Goal: Task Accomplishment & Management: Manage account settings

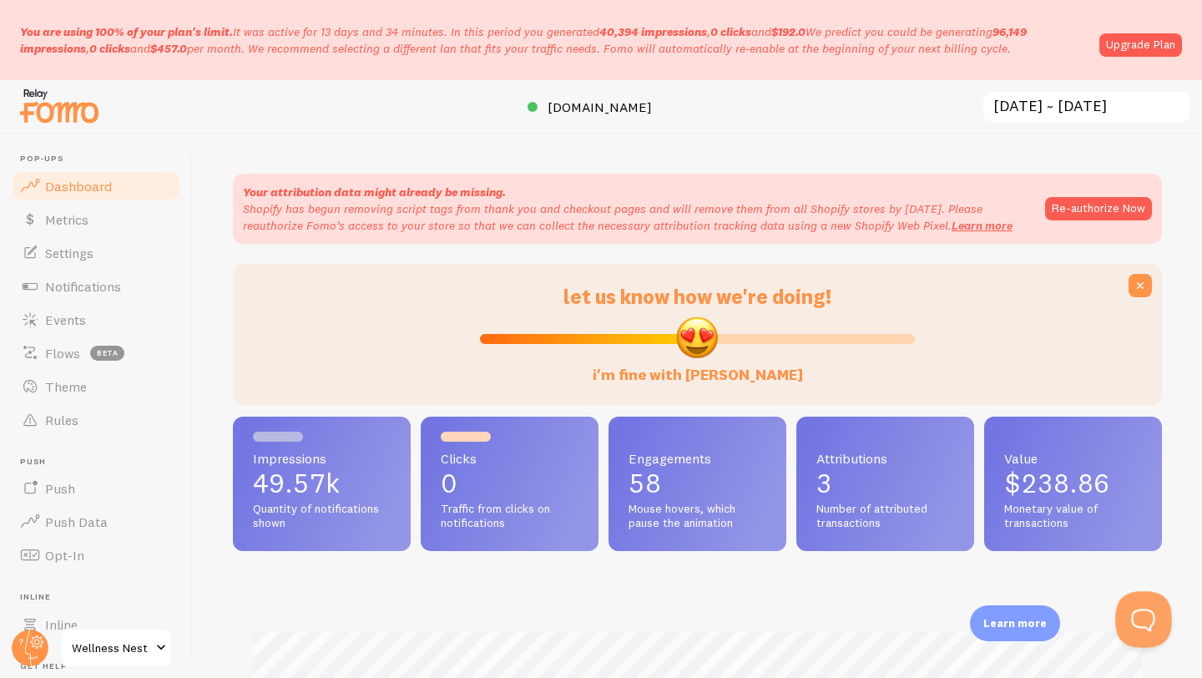
click at [1142, 614] on button "Open Beacon popover" at bounding box center [1140, 616] width 50 height 50
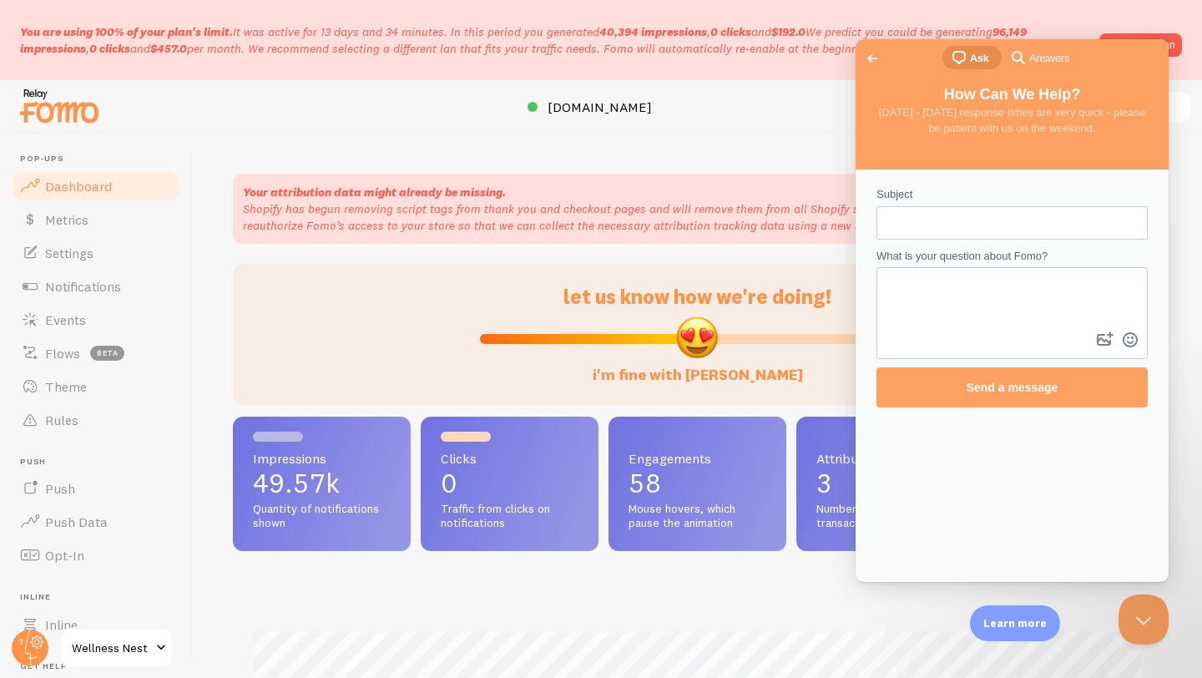
click at [868, 52] on span "Go back" at bounding box center [872, 58] width 20 height 20
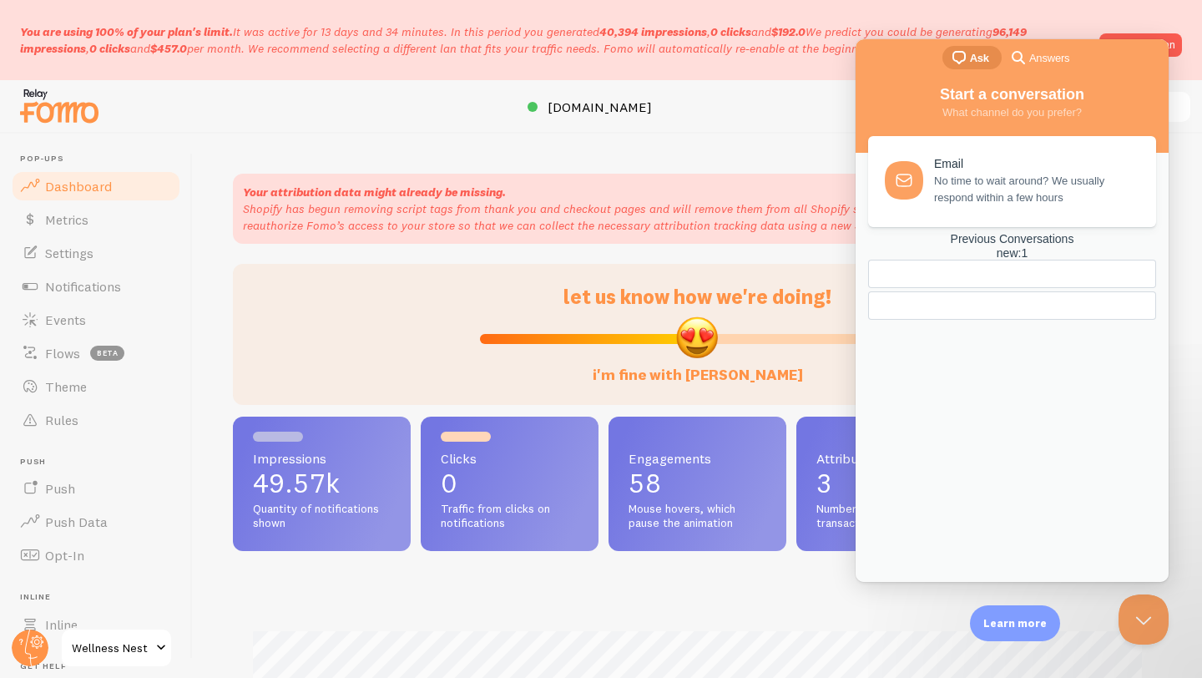
click at [998, 261] on div "Previous Conversations new : 1" at bounding box center [1012, 246] width 288 height 28
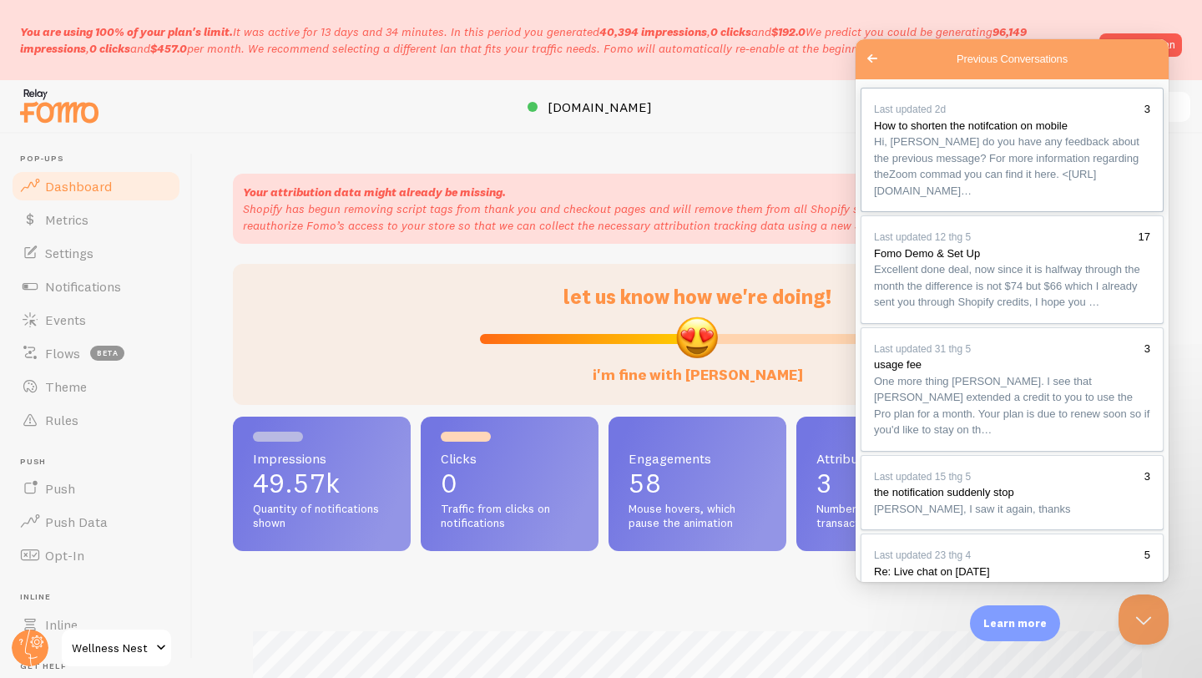
click at [1070, 191] on span "Hi, [PERSON_NAME] do you have any feedback about the previous message? For more…" at bounding box center [1007, 166] width 266 height 62
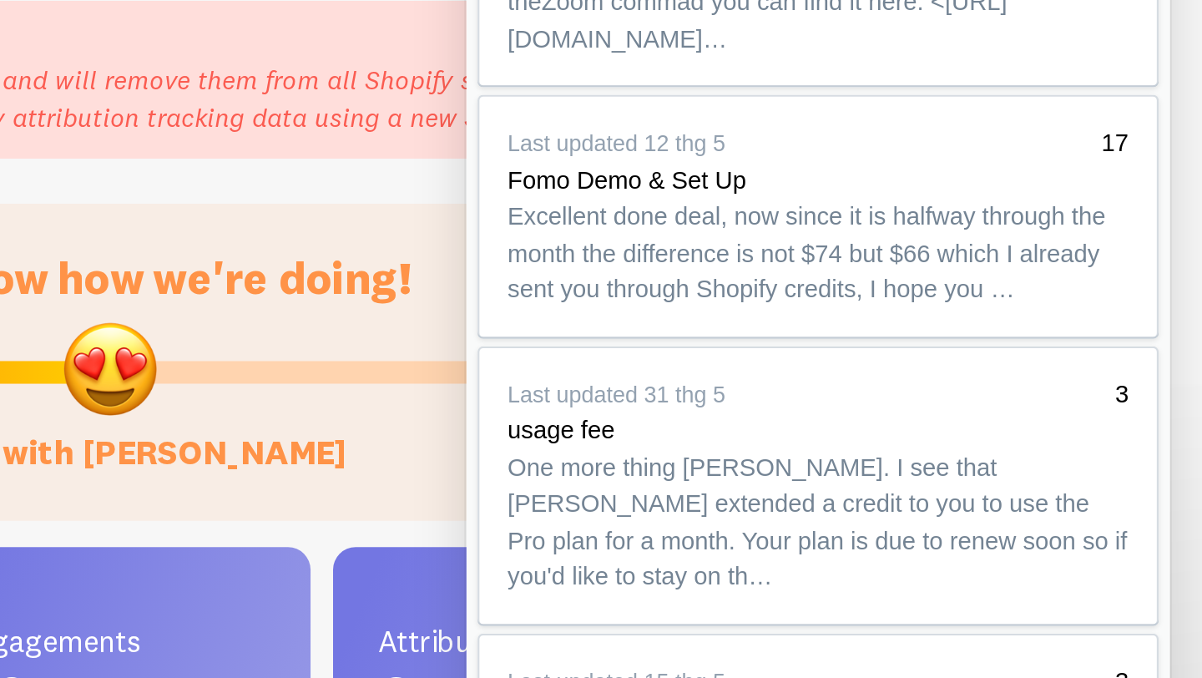
drag, startPoint x: 559, startPoint y: -139, endPoint x: 634, endPoint y: -98, distance: 85.6
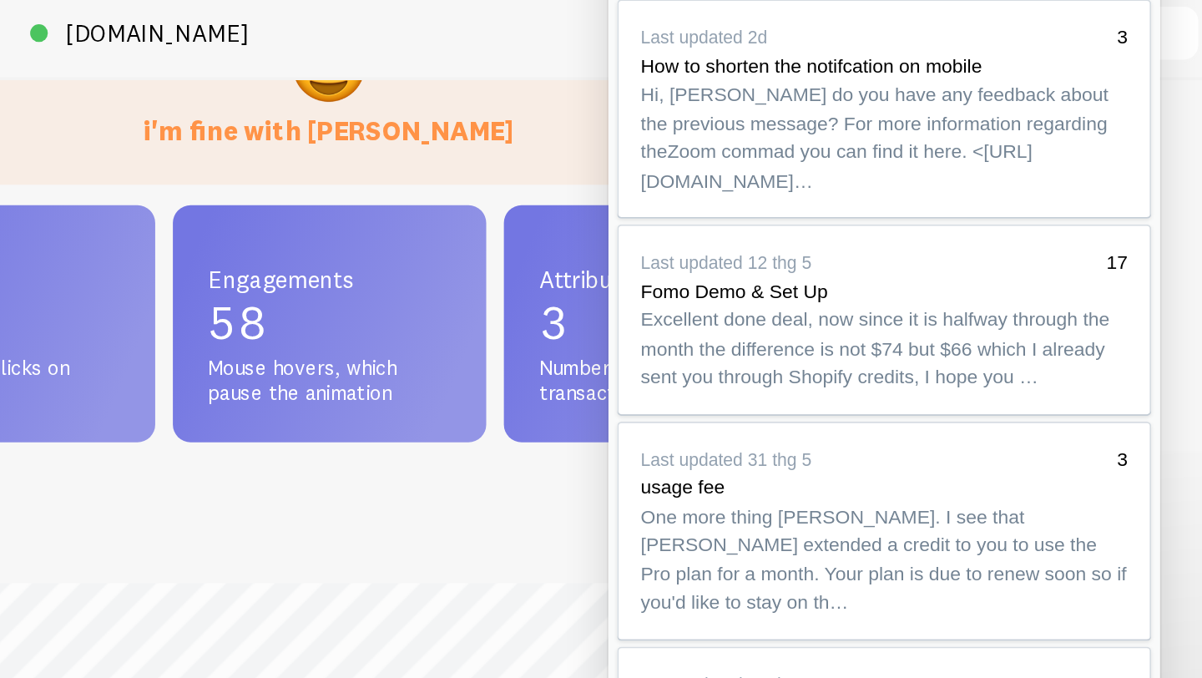
scroll to position [225, 0]
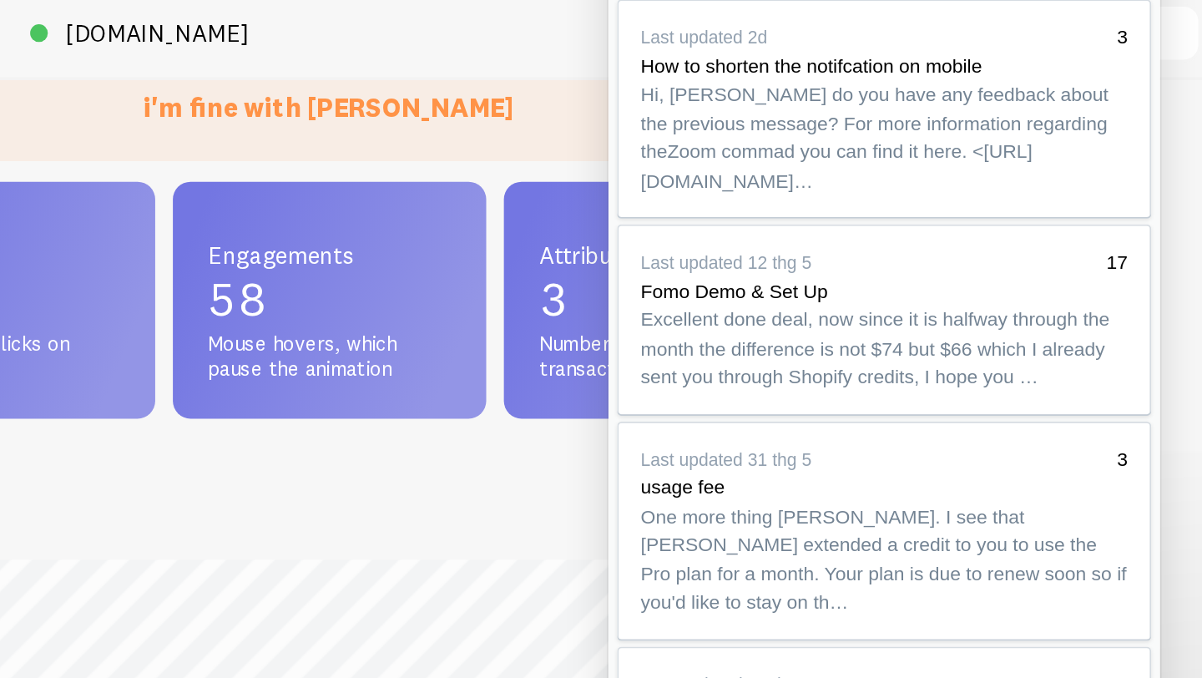
drag, startPoint x: 633, startPoint y: 250, endPoint x: 666, endPoint y: 292, distance: 53.5
copy pre ".fomo-notification-v2-classic { @media only screen and (max-width: 479px) { zoo…"
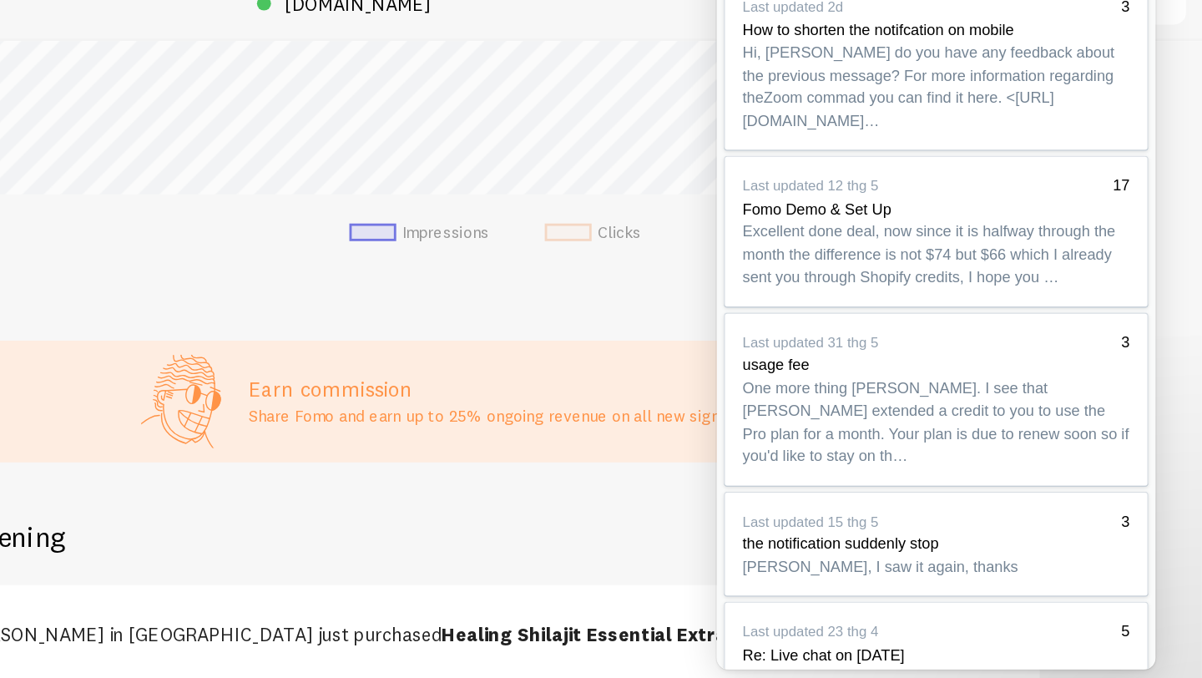
scroll to position [721, 0]
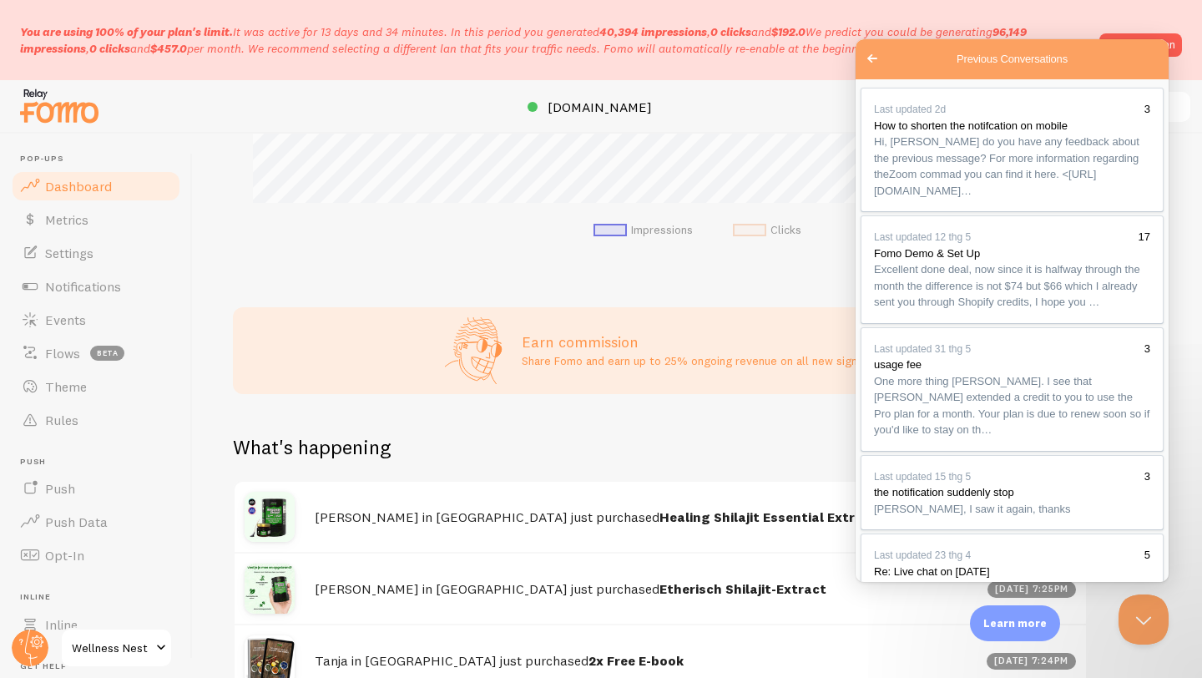
scroll to position [1017, 0]
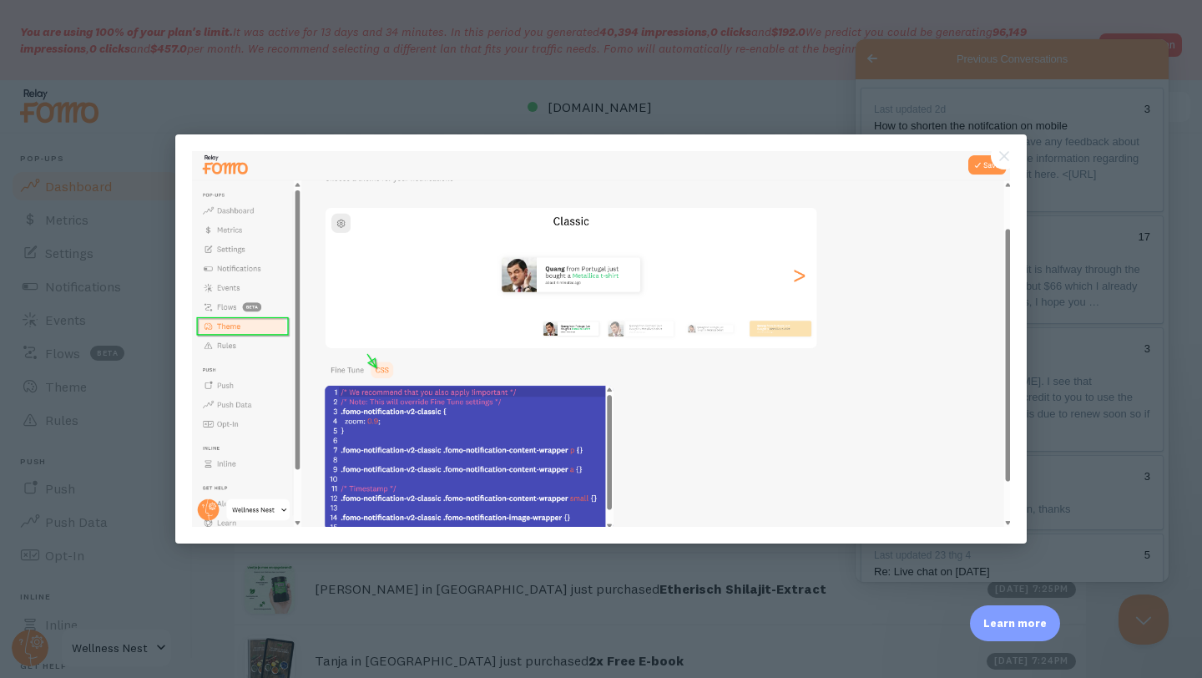
scroll to position [0, 0]
click at [1009, 148] on button "Close" at bounding box center [1004, 156] width 27 height 27
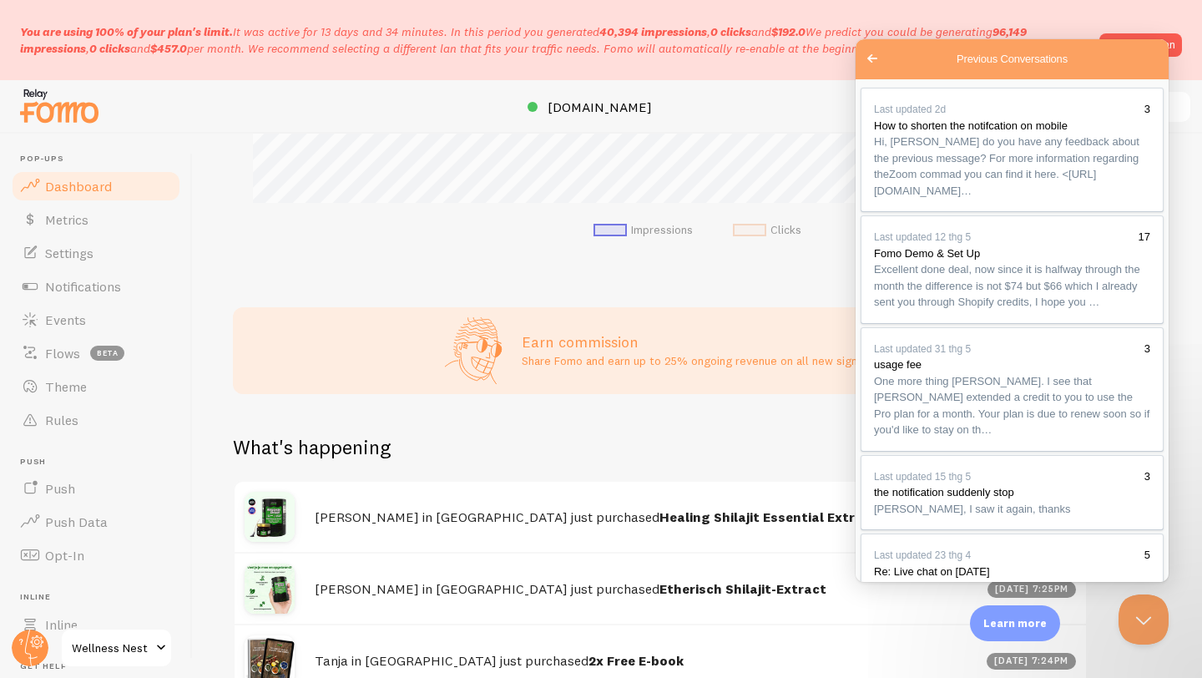
scroll to position [834, 0]
click at [890, 590] on button "Close" at bounding box center [875, 601] width 30 height 22
click at [1133, 612] on button "Close Beacon popover" at bounding box center [1140, 616] width 50 height 50
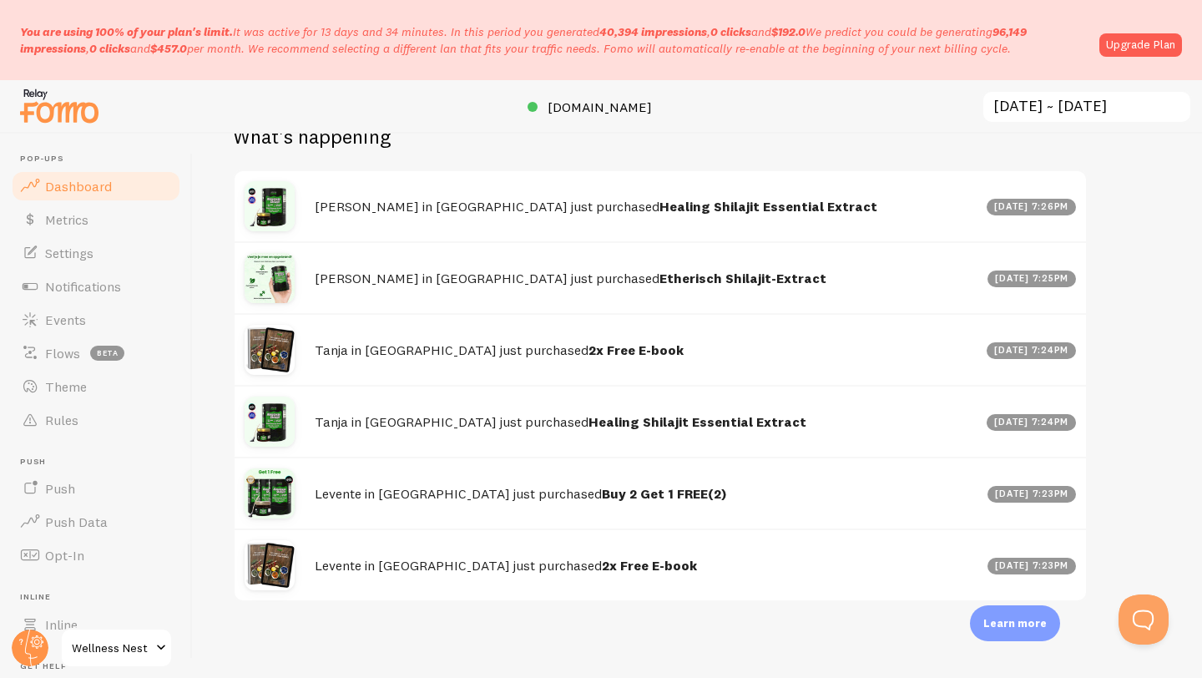
scroll to position [1077, 0]
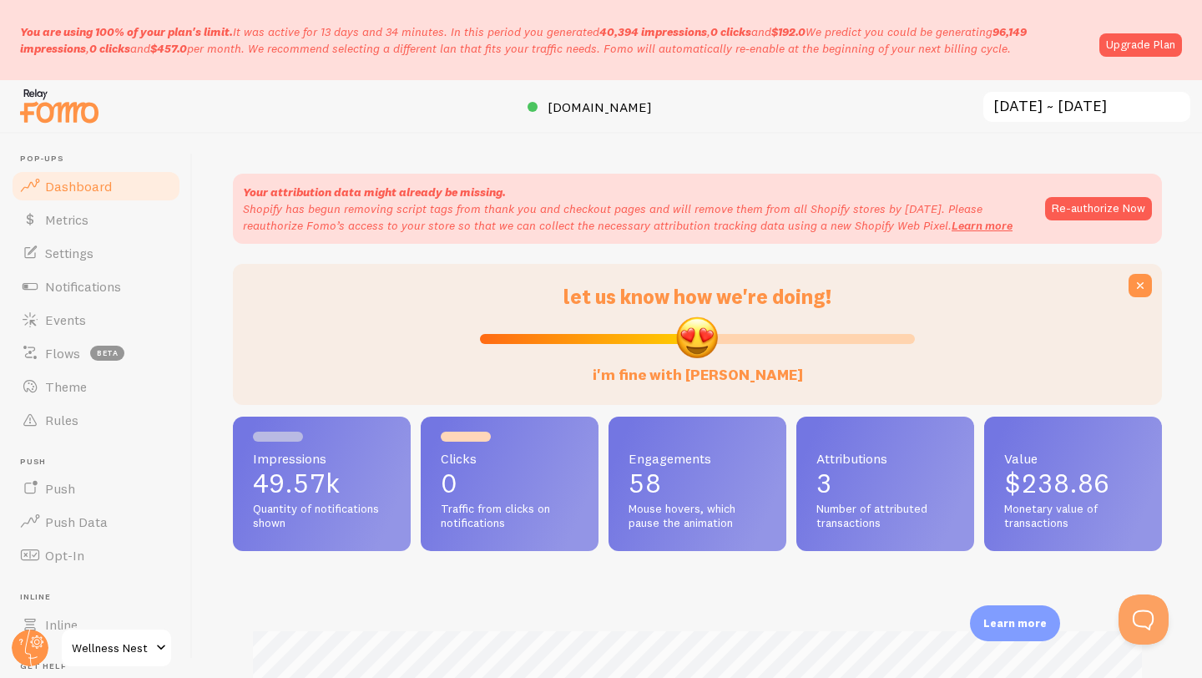
click at [623, 218] on p "Shopify has begun removing script tags from thank you and checkout pages and wi…" at bounding box center [636, 216] width 786 height 33
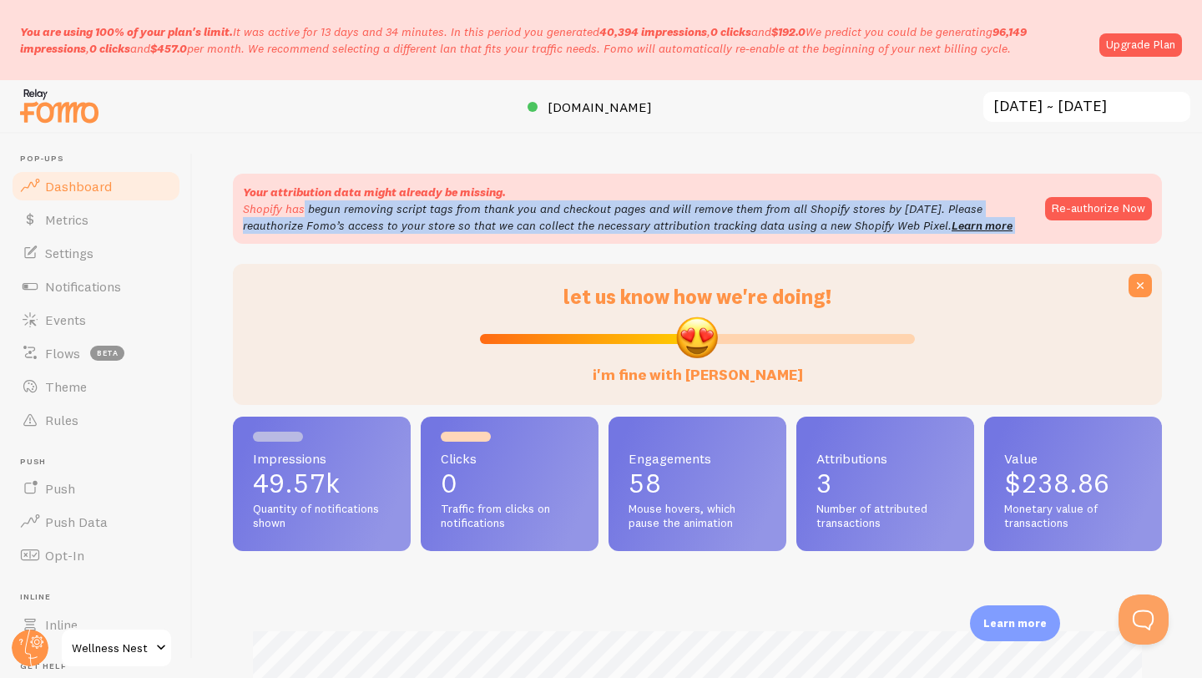
click at [623, 218] on p "Shopify has begun removing script tags from thank you and checkout pages and wi…" at bounding box center [636, 216] width 786 height 33
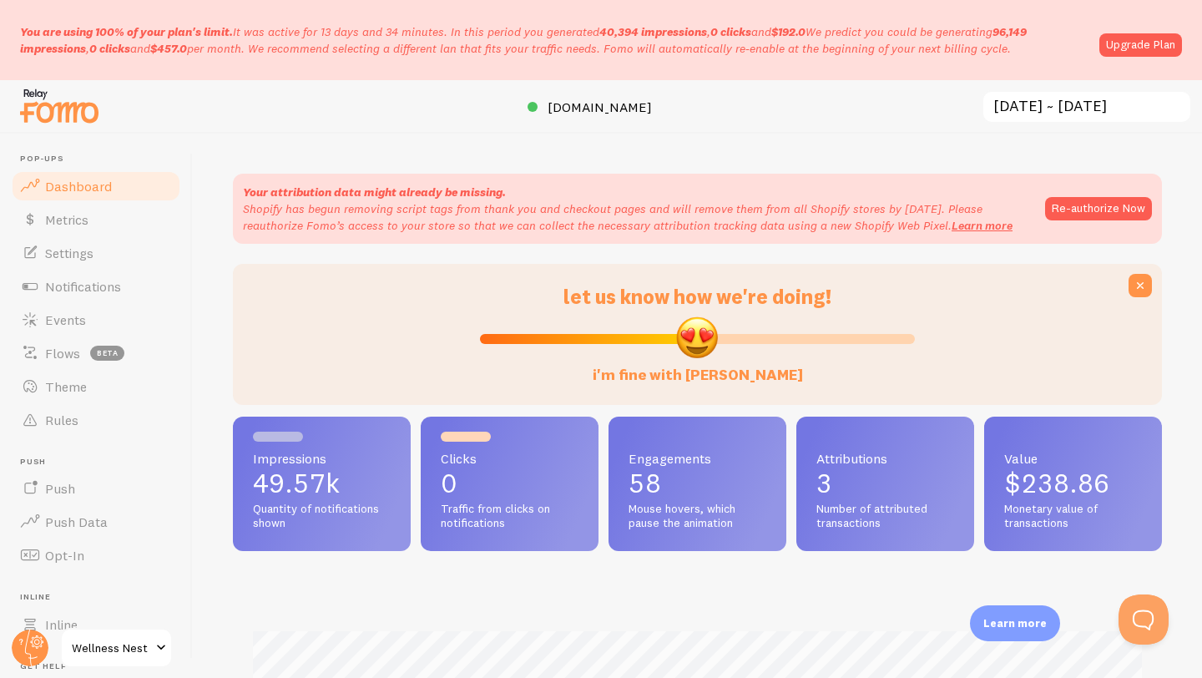
click at [623, 218] on p "Shopify has begun removing script tags from thank you and checkout pages and wi…" at bounding box center [636, 216] width 786 height 33
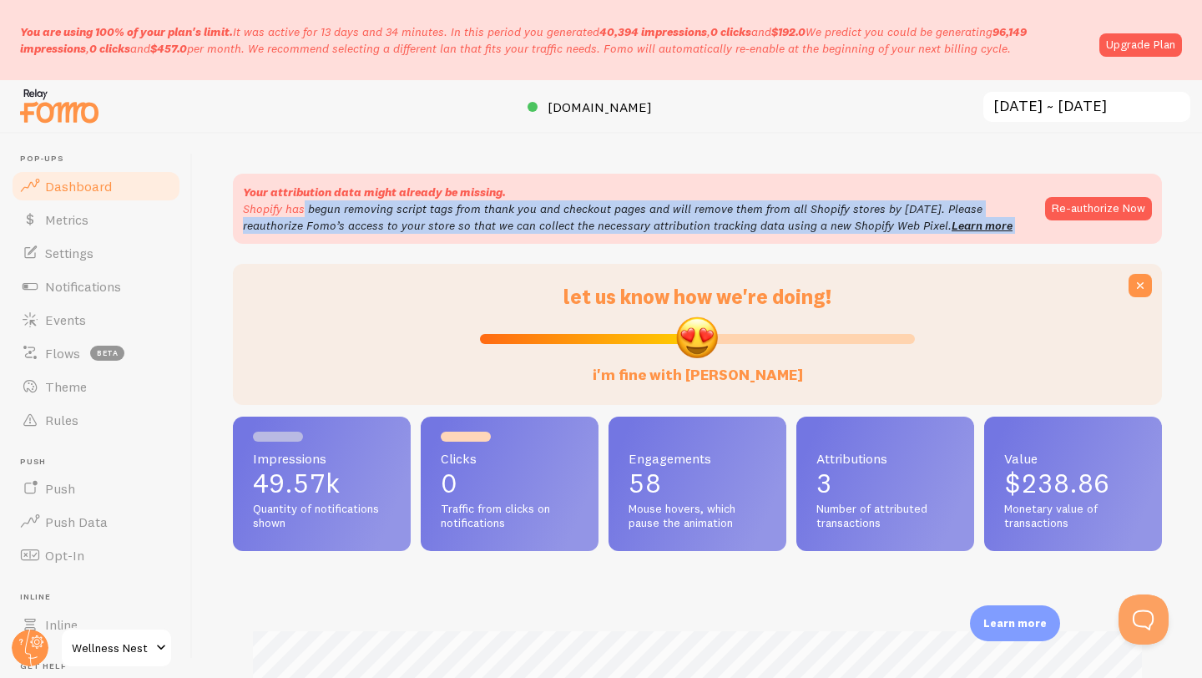
click at [623, 218] on p "Shopify has begun removing script tags from thank you and checkout pages and wi…" at bounding box center [636, 216] width 786 height 33
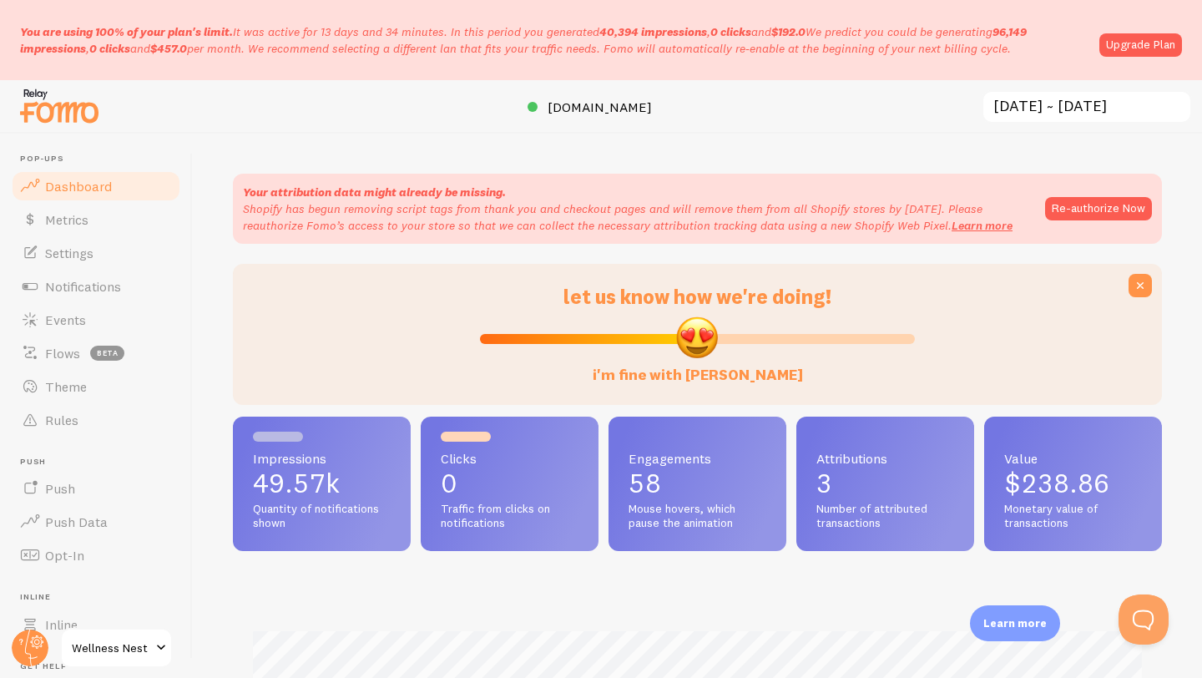
click at [623, 218] on p "Shopify has begun removing script tags from thank you and checkout pages and wi…" at bounding box center [636, 216] width 786 height 33
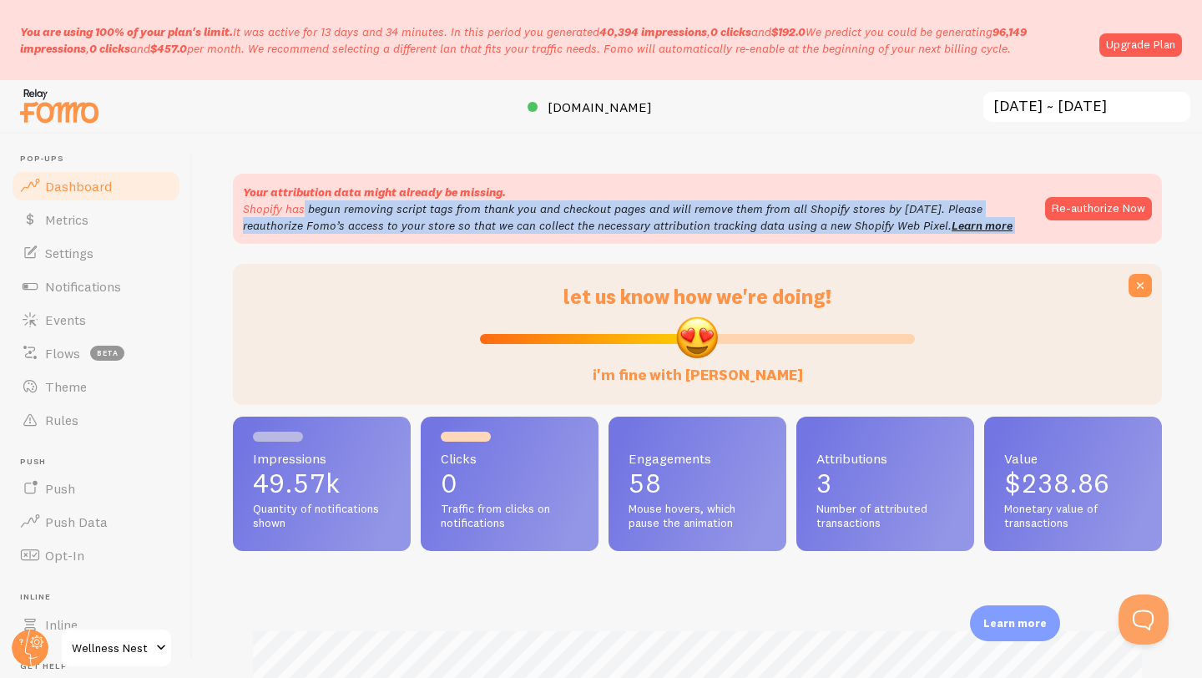
click at [623, 218] on p "Shopify has begun removing script tags from thank you and checkout pages and wi…" at bounding box center [636, 216] width 786 height 33
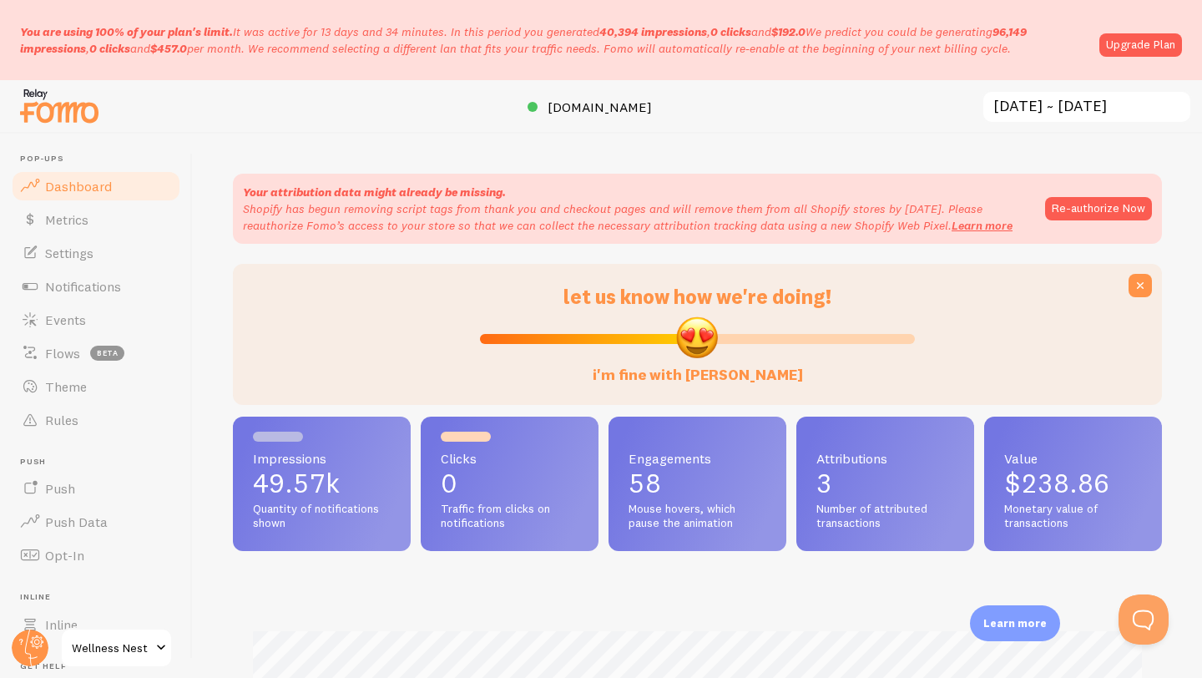
click at [623, 218] on p "Shopify has begun removing script tags from thank you and checkout pages and wi…" at bounding box center [636, 216] width 786 height 33
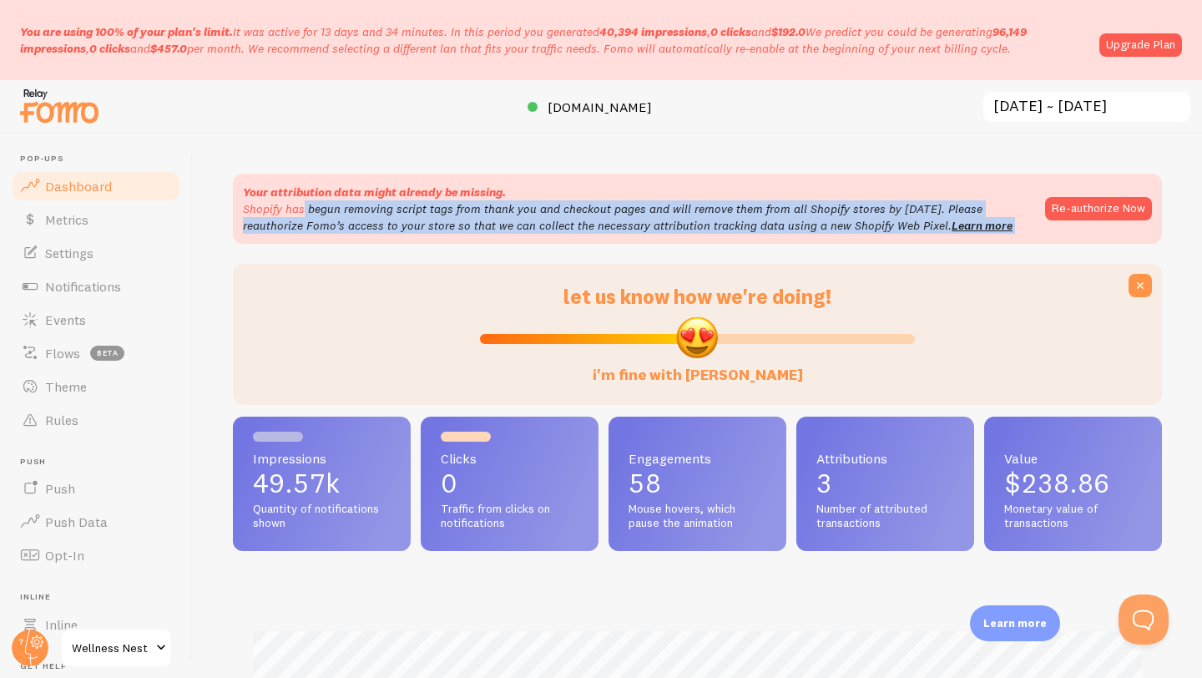
click at [623, 218] on p "Shopify has begun removing script tags from thank you and checkout pages and wi…" at bounding box center [636, 216] width 786 height 33
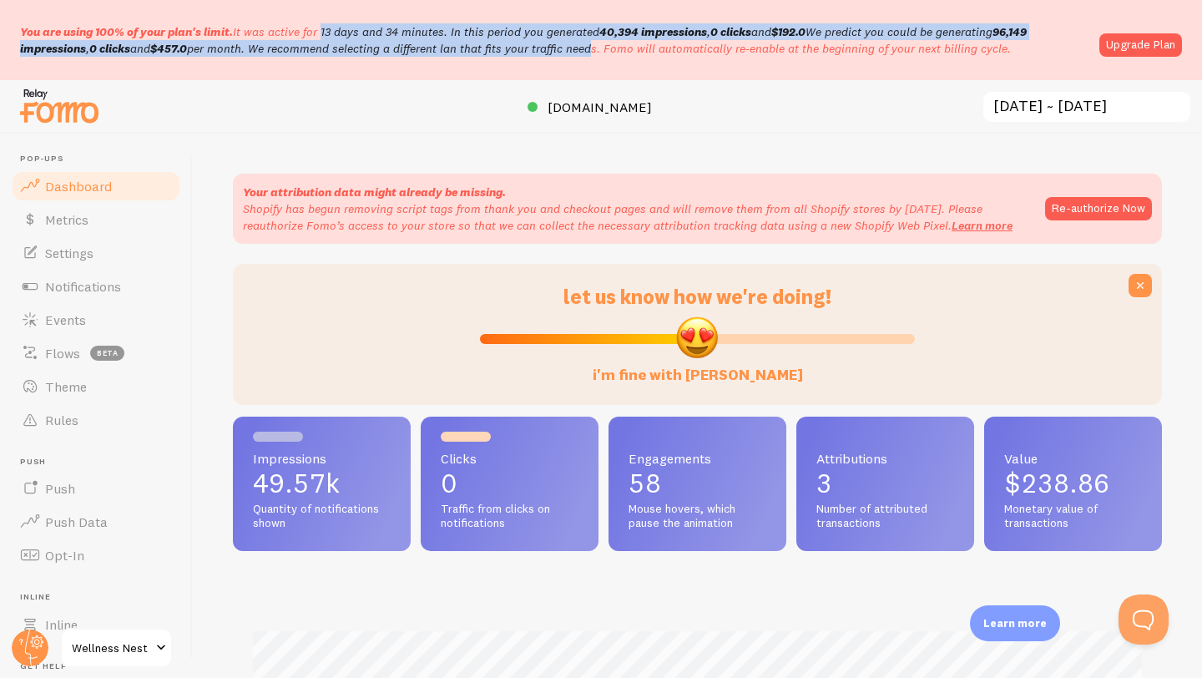
drag, startPoint x: 298, startPoint y: 25, endPoint x: 536, endPoint y: 54, distance: 239.7
click at [536, 54] on p "You are using 100% of your plan's limit. It was active for 13 days and 34 minut…" at bounding box center [555, 39] width 1070 height 33
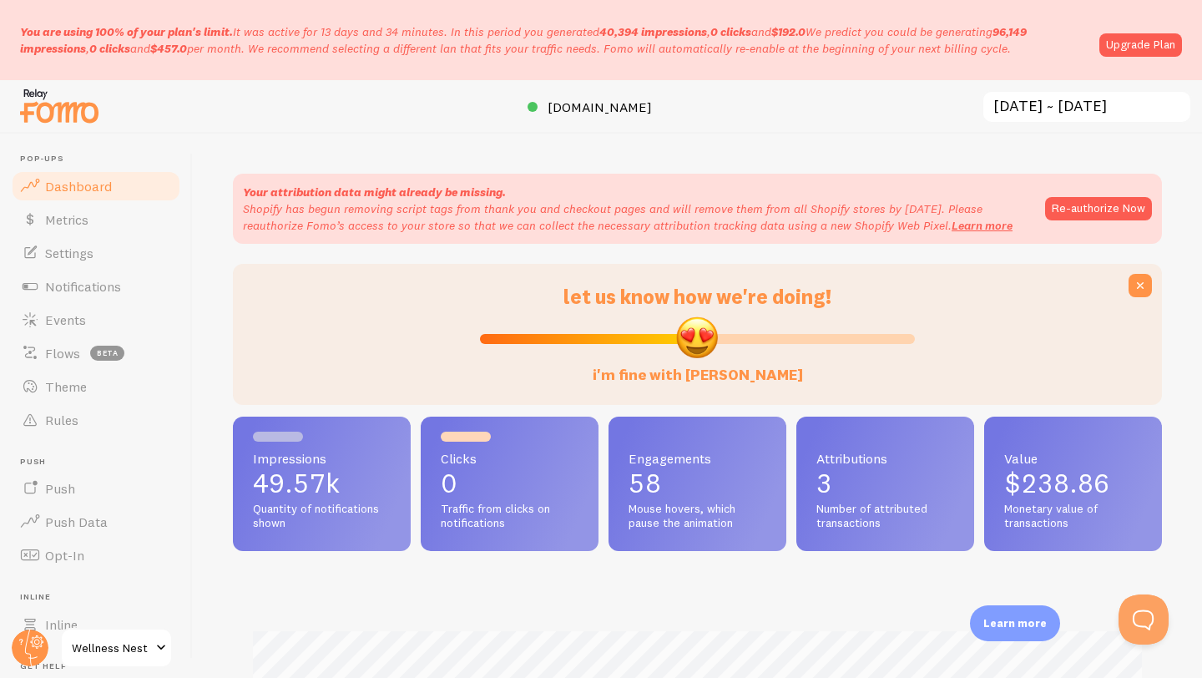
click at [536, 54] on p "You are using 100% of your plan's limit. It was active for 13 days and 34 minut…" at bounding box center [555, 39] width 1070 height 33
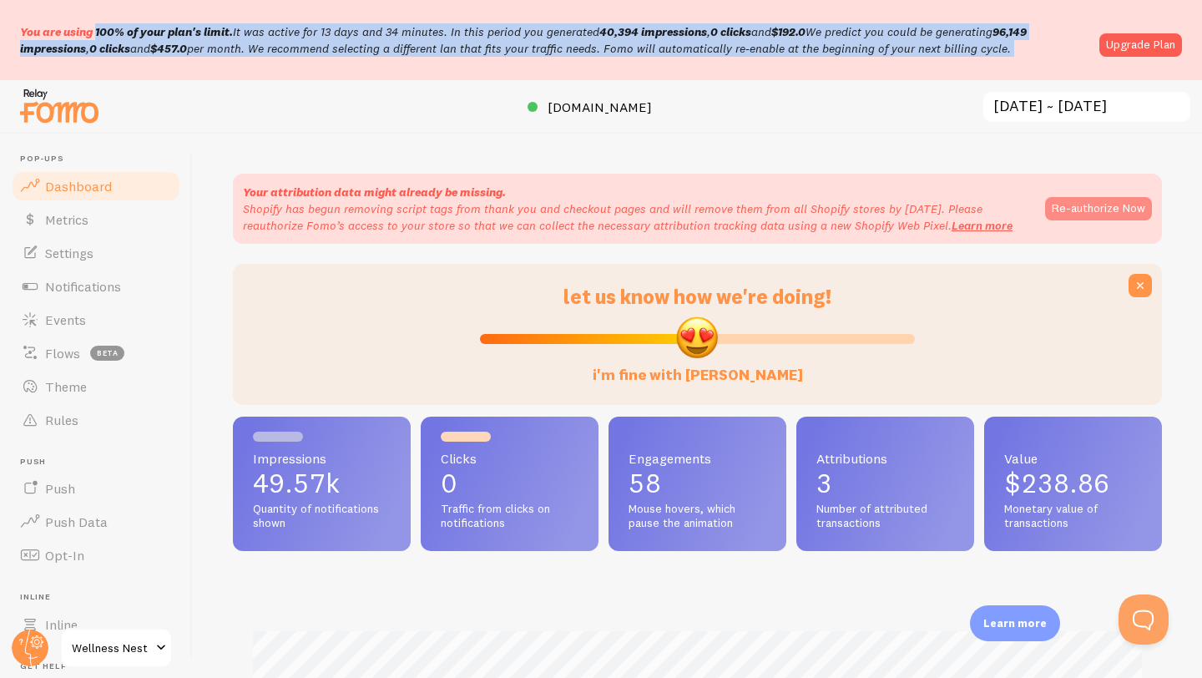
click at [1096, 209] on button "Re-authorize Now" at bounding box center [1098, 208] width 107 height 23
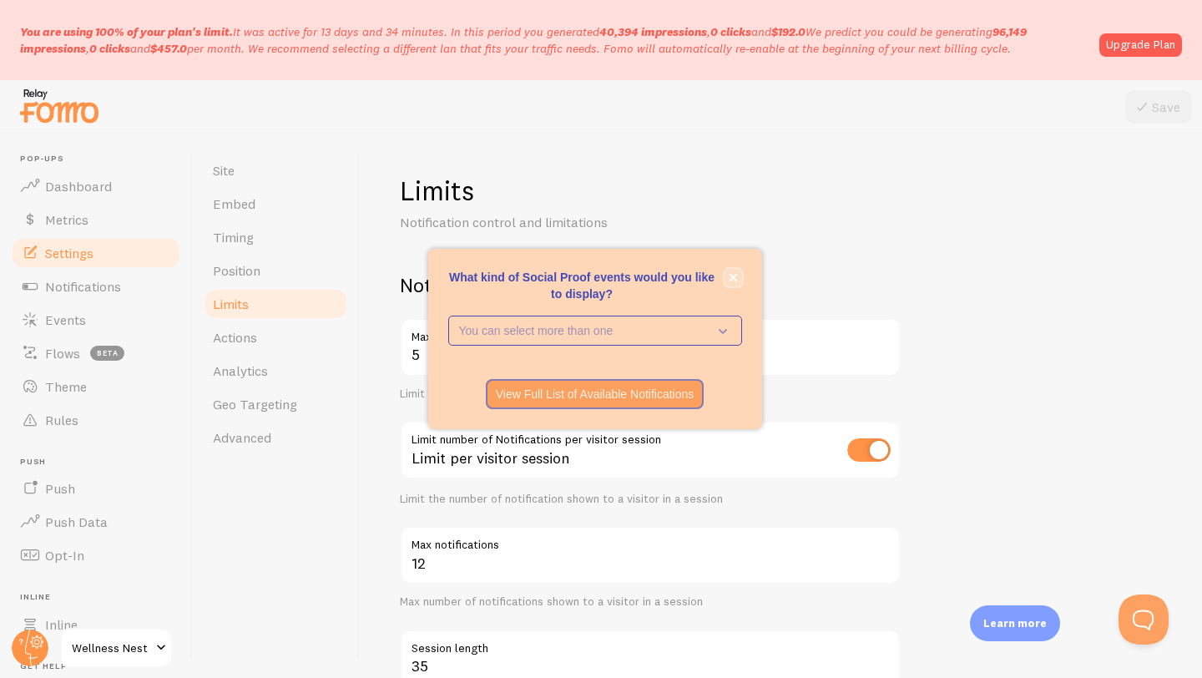
click at [737, 273] on icon "close," at bounding box center [733, 277] width 9 height 9
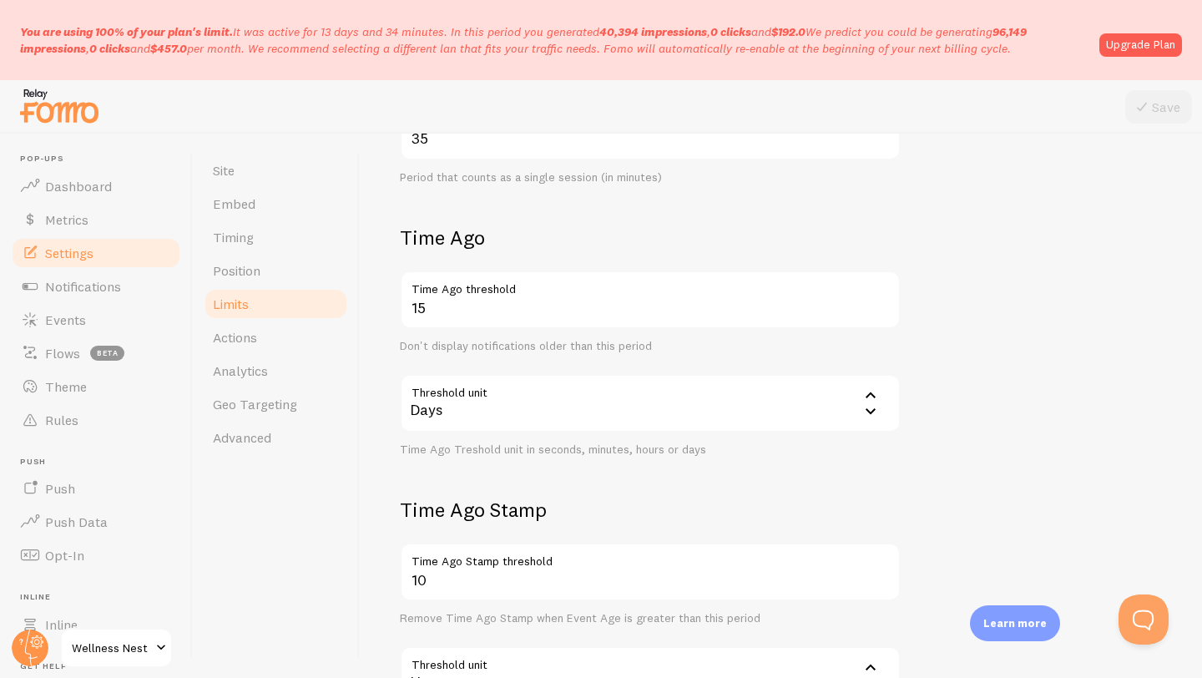
scroll to position [543, 0]
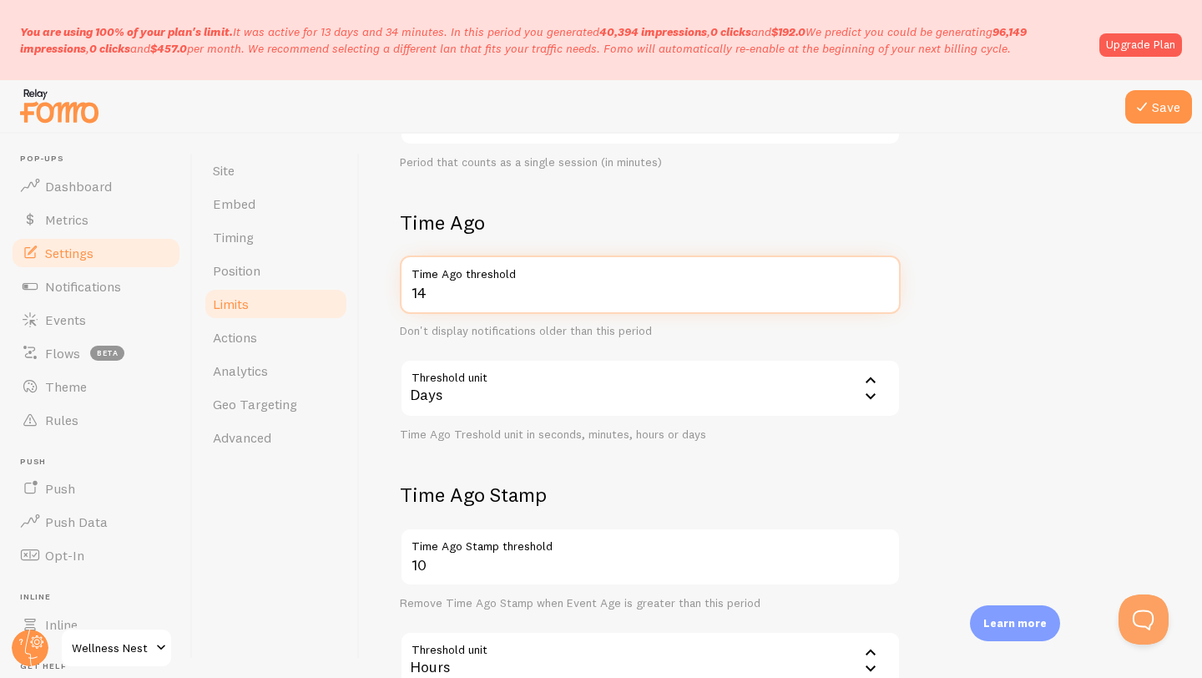
click at [885, 298] on input "14" at bounding box center [650, 284] width 501 height 58
click at [885, 298] on input "13" at bounding box center [650, 284] width 501 height 58
click at [885, 298] on input "12" at bounding box center [650, 284] width 501 height 58
click at [885, 298] on input "11" at bounding box center [650, 284] width 501 height 58
click at [885, 298] on input "10" at bounding box center [650, 284] width 501 height 58
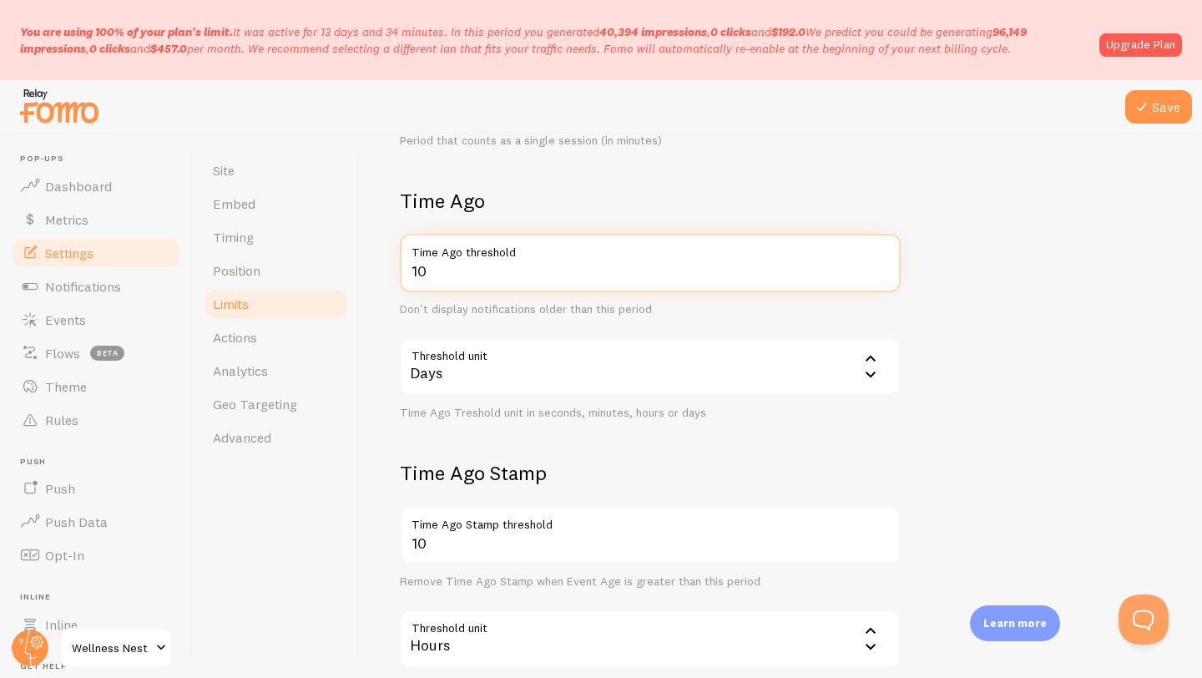
scroll to position [559, 0]
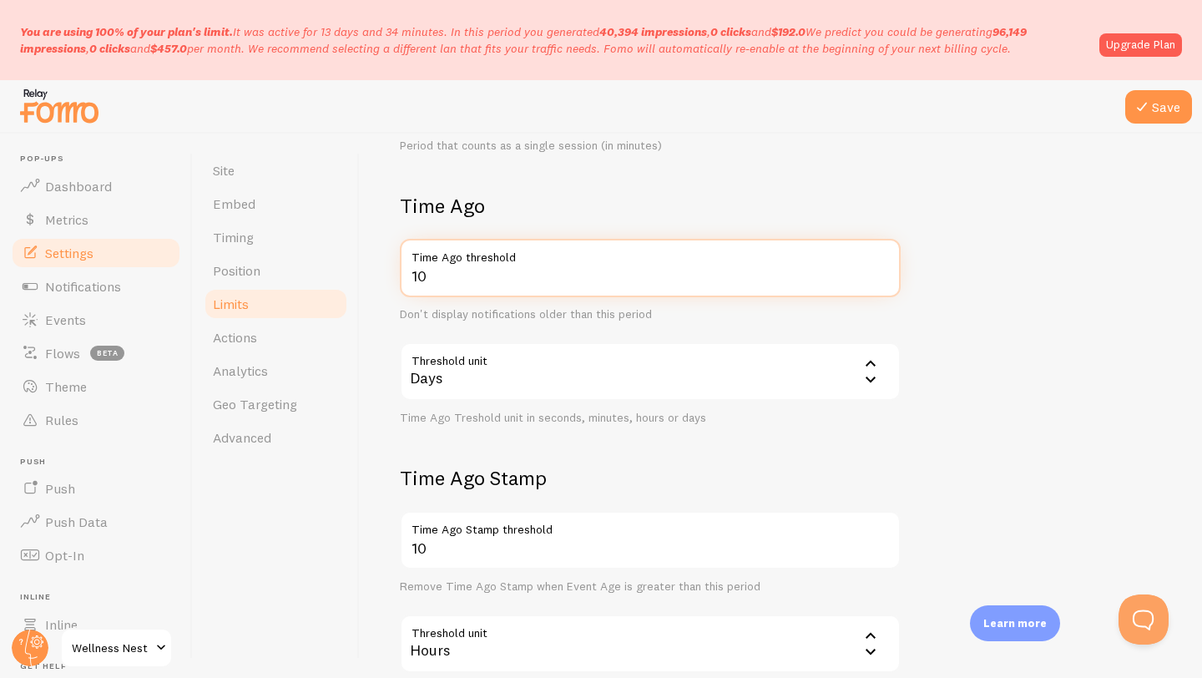
click at [433, 276] on input "10" at bounding box center [650, 268] width 501 height 58
type input "1"
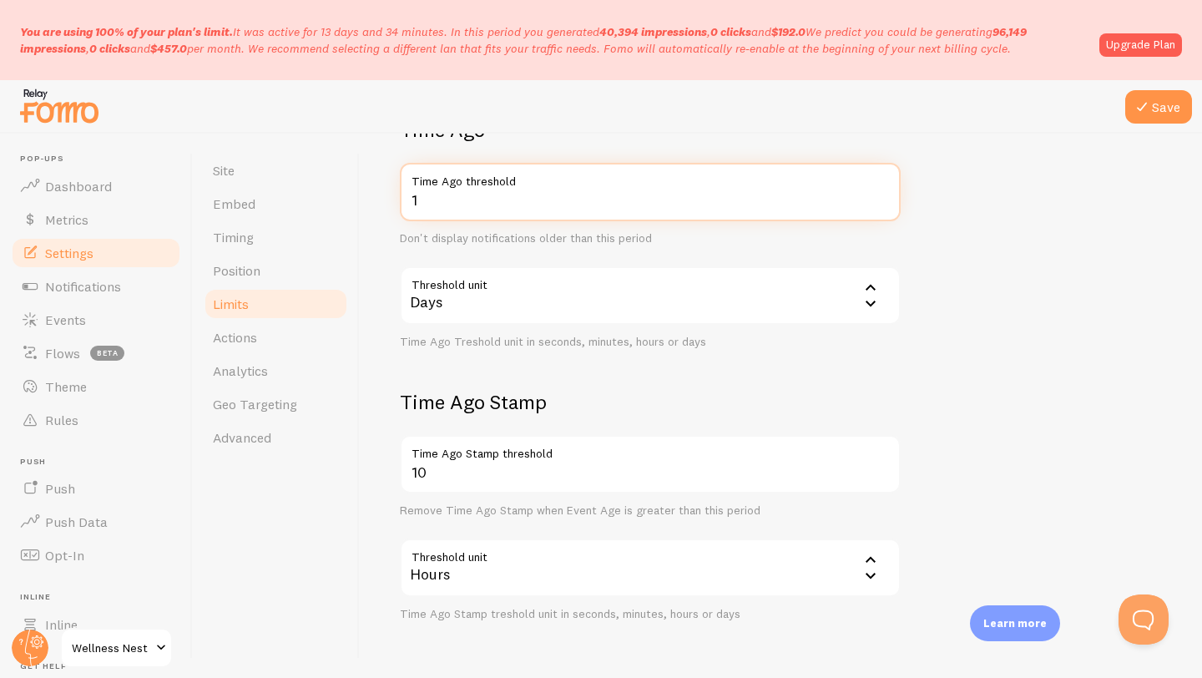
scroll to position [636, 0]
type input "1"
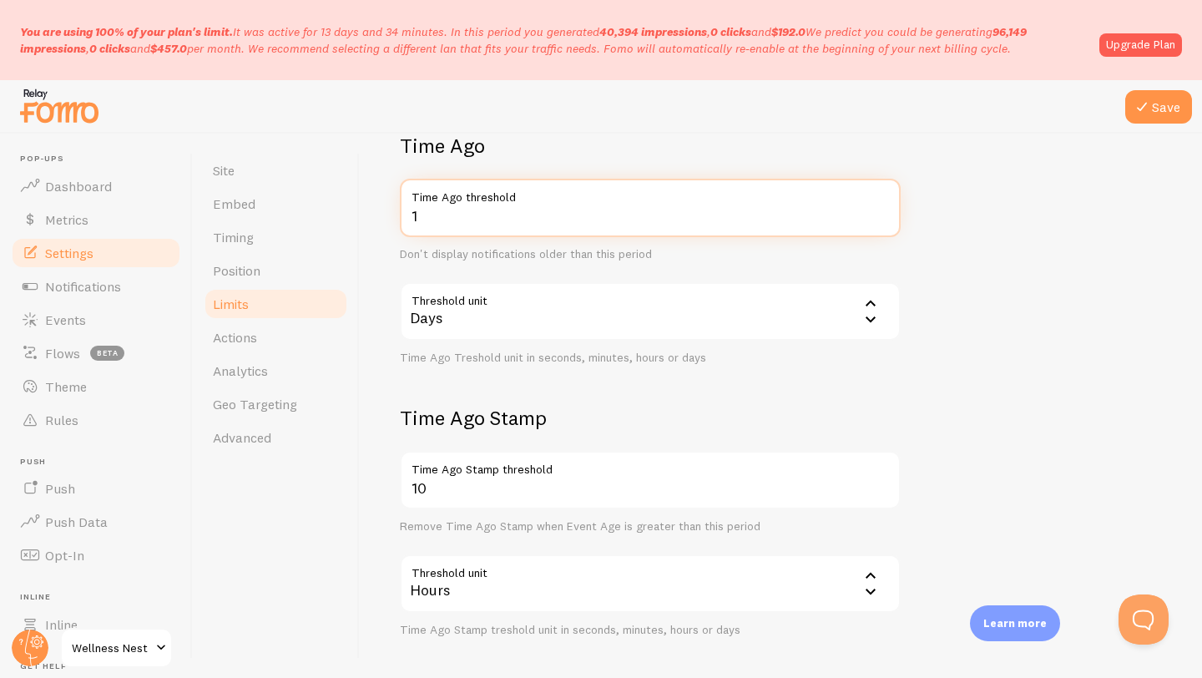
scroll to position [619, 0]
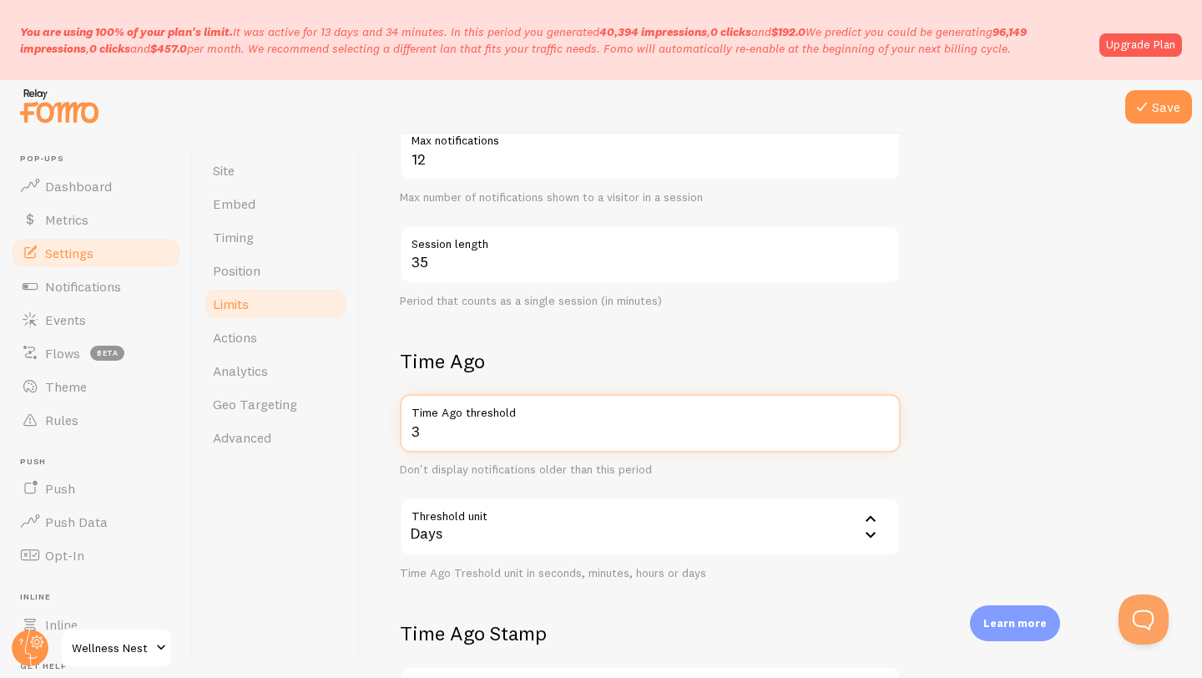
type input "3"
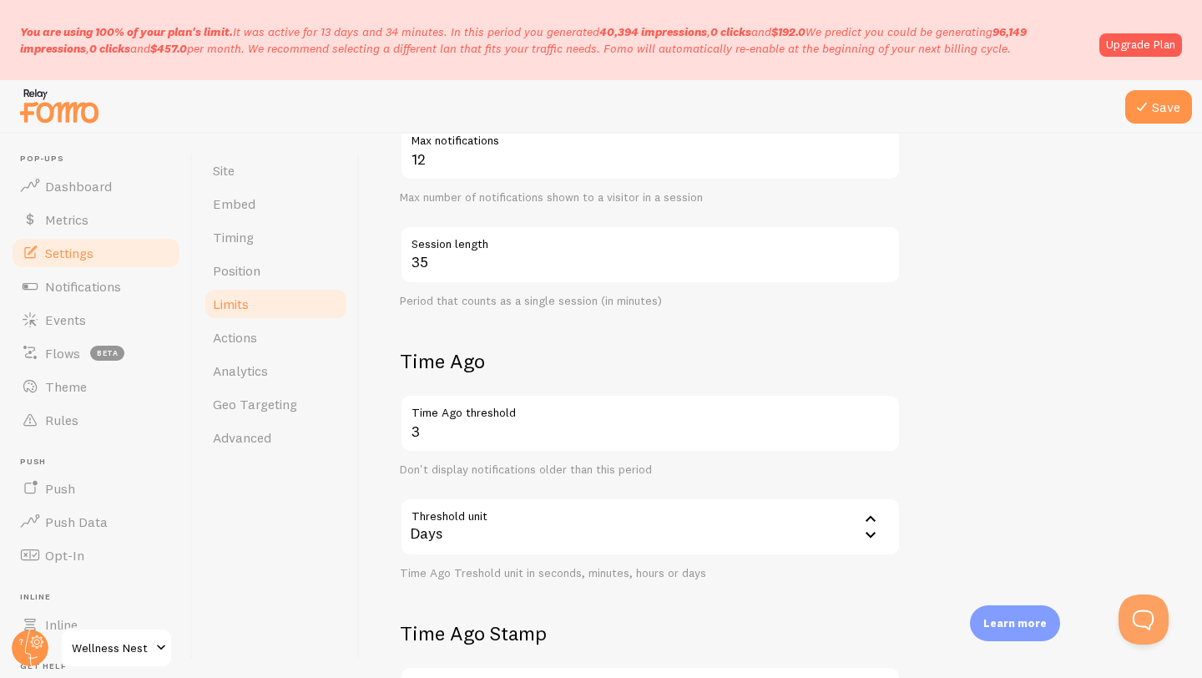
click at [628, 323] on form "Notification Count 5 Max Notifications shown per page Limit the number of Notif…" at bounding box center [781, 360] width 762 height 984
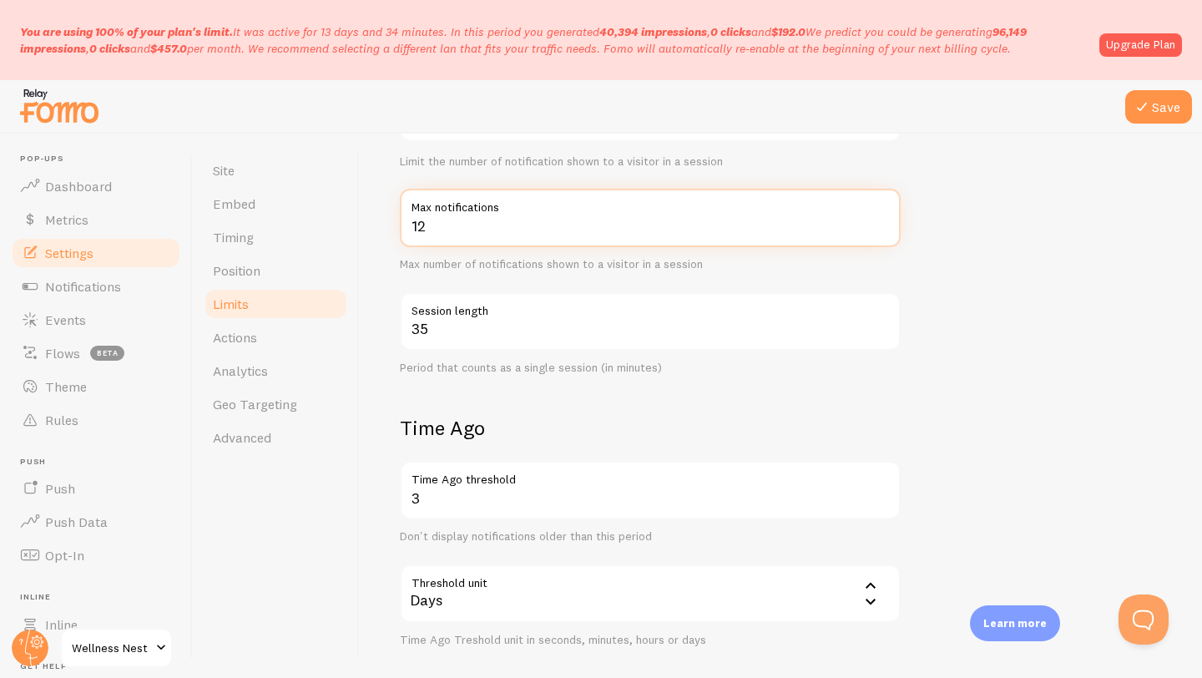
click at [605, 232] on input "12" at bounding box center [650, 218] width 501 height 58
type input "1"
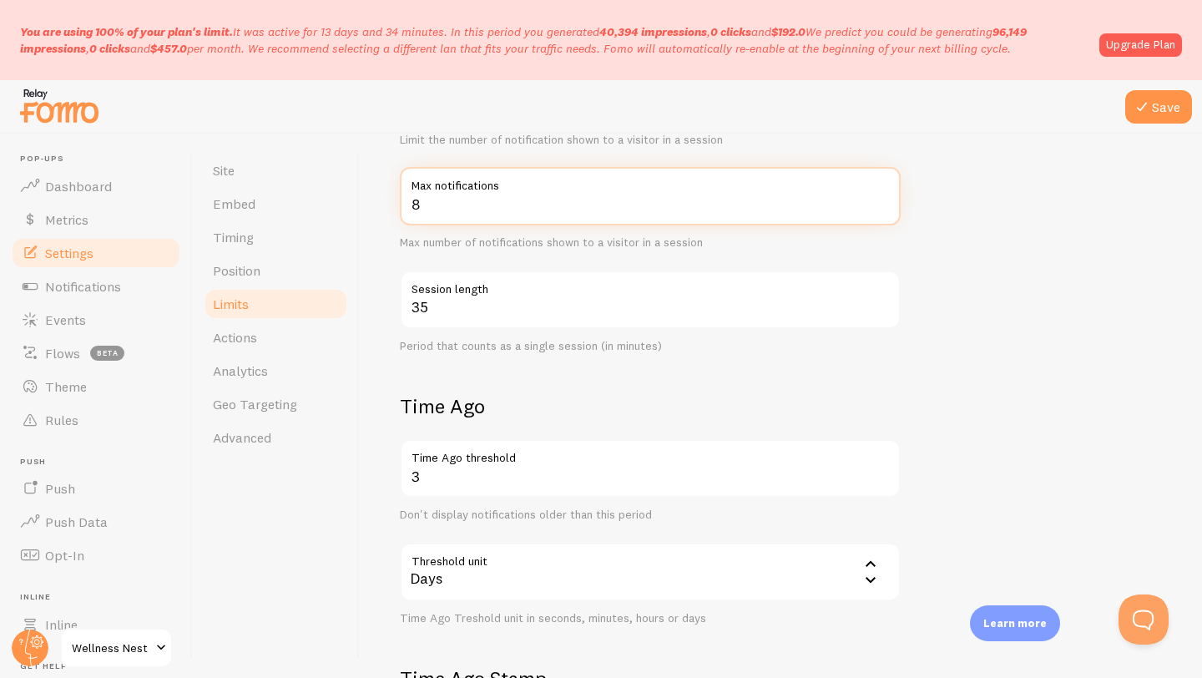
scroll to position [362, 0]
type input "8"
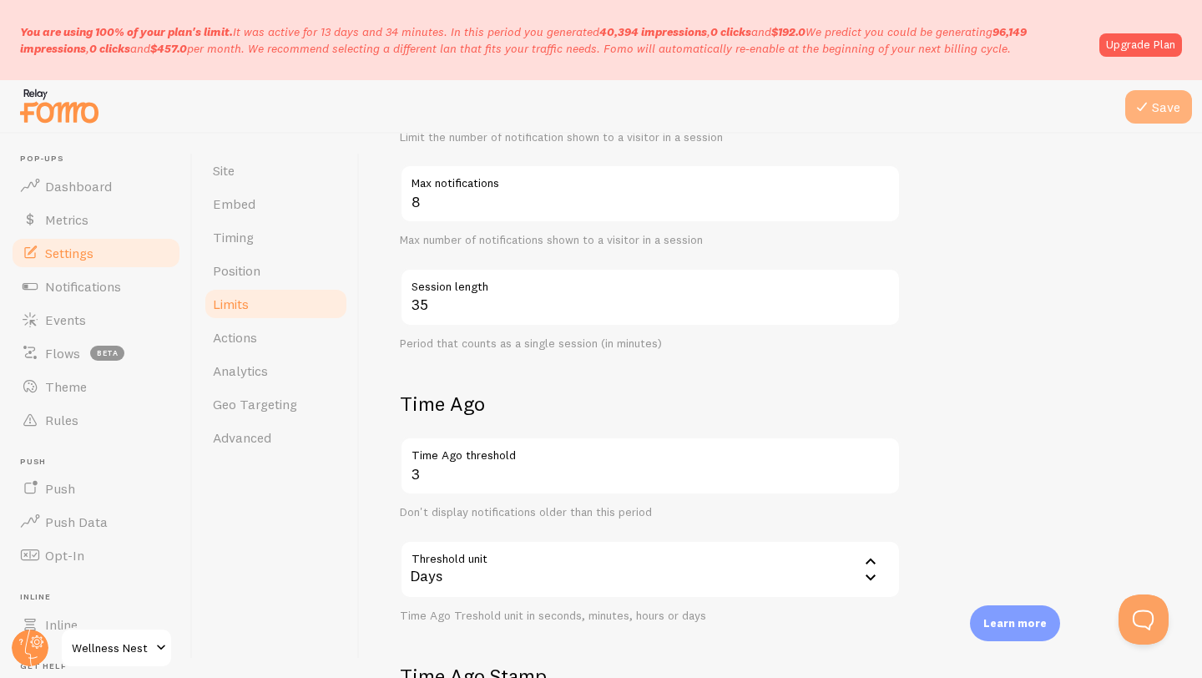
click at [1166, 102] on button "Save" at bounding box center [1159, 106] width 67 height 33
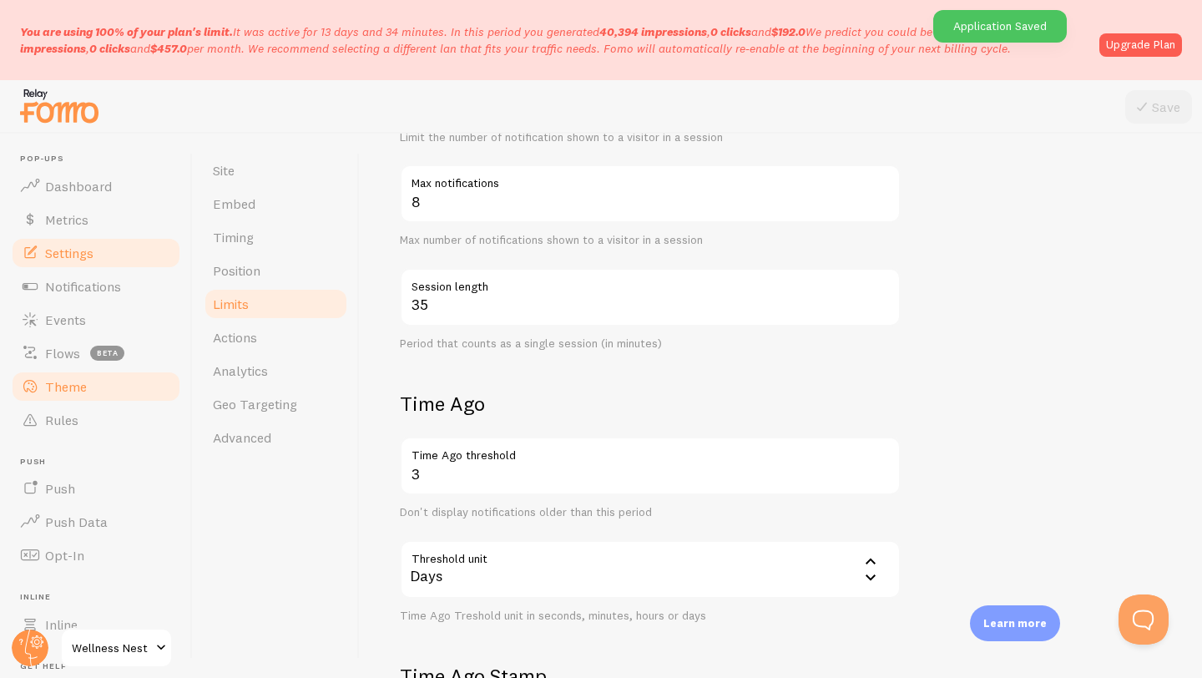
click at [76, 388] on span "Theme" at bounding box center [66, 386] width 42 height 17
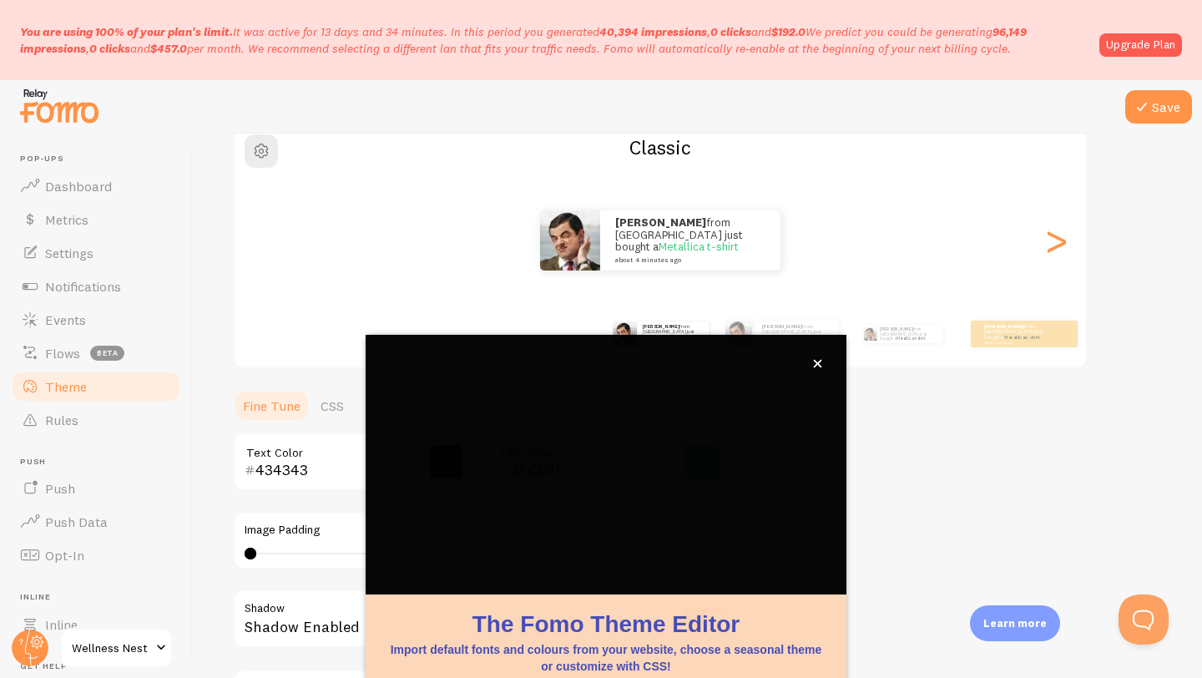
scroll to position [149, 0]
click at [319, 420] on link "CSS" at bounding box center [332, 405] width 43 height 33
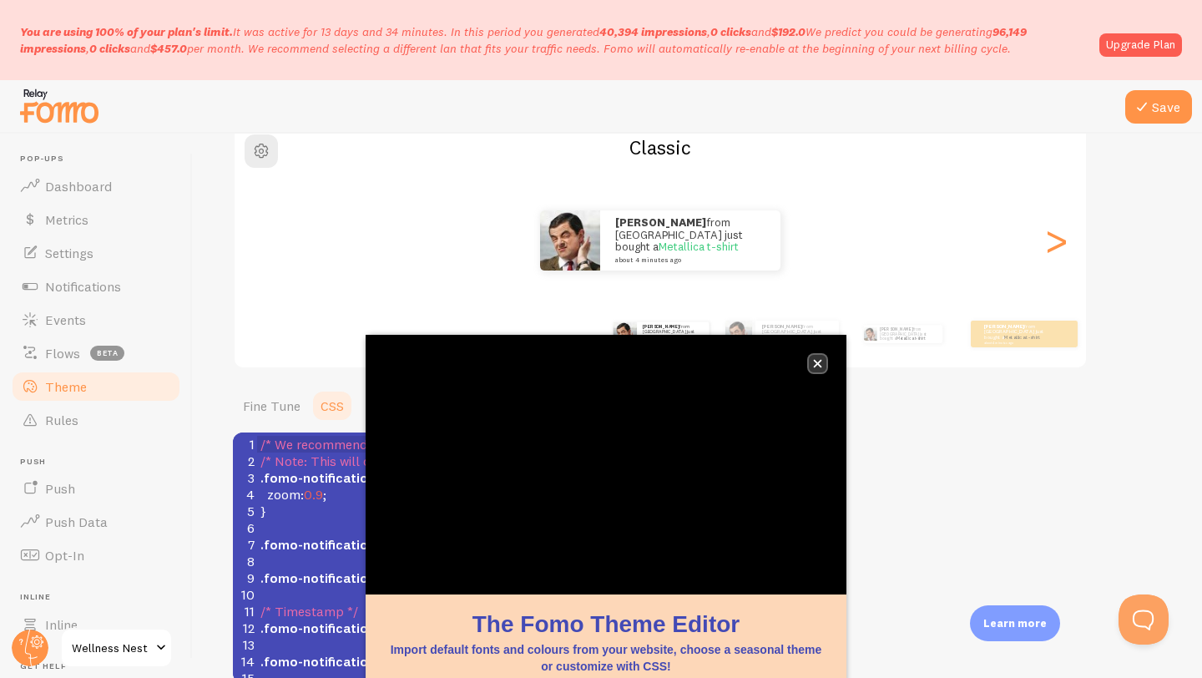
click at [819, 367] on icon "close," at bounding box center [817, 363] width 9 height 9
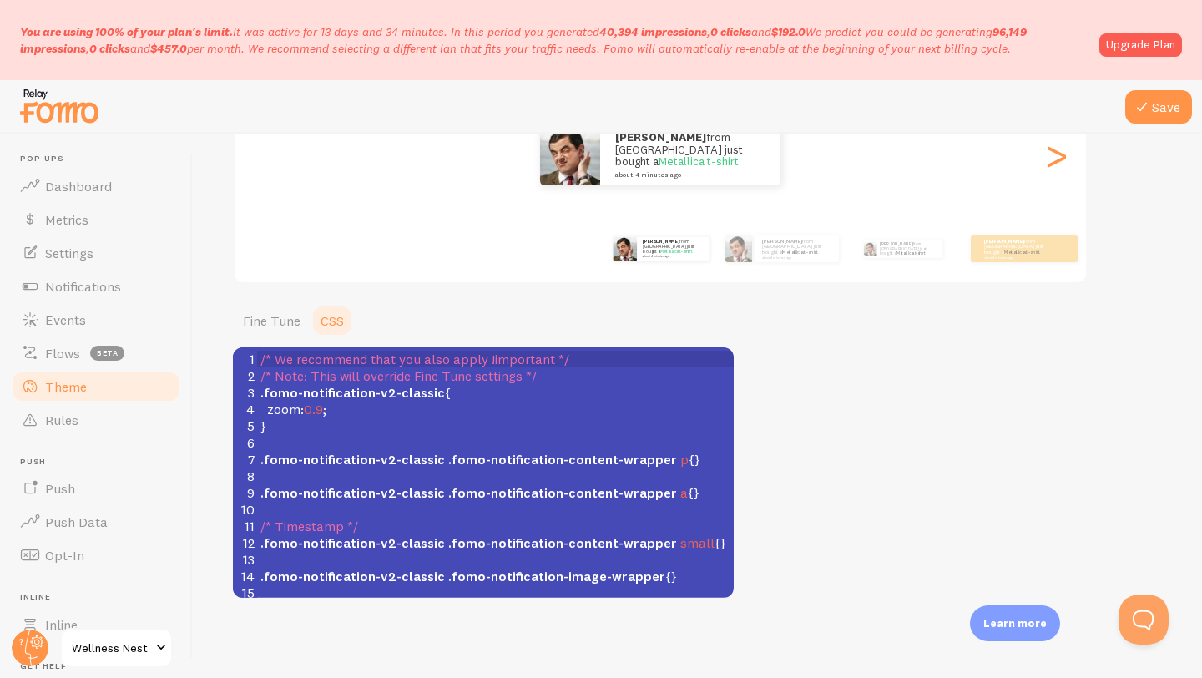
scroll to position [23, 0]
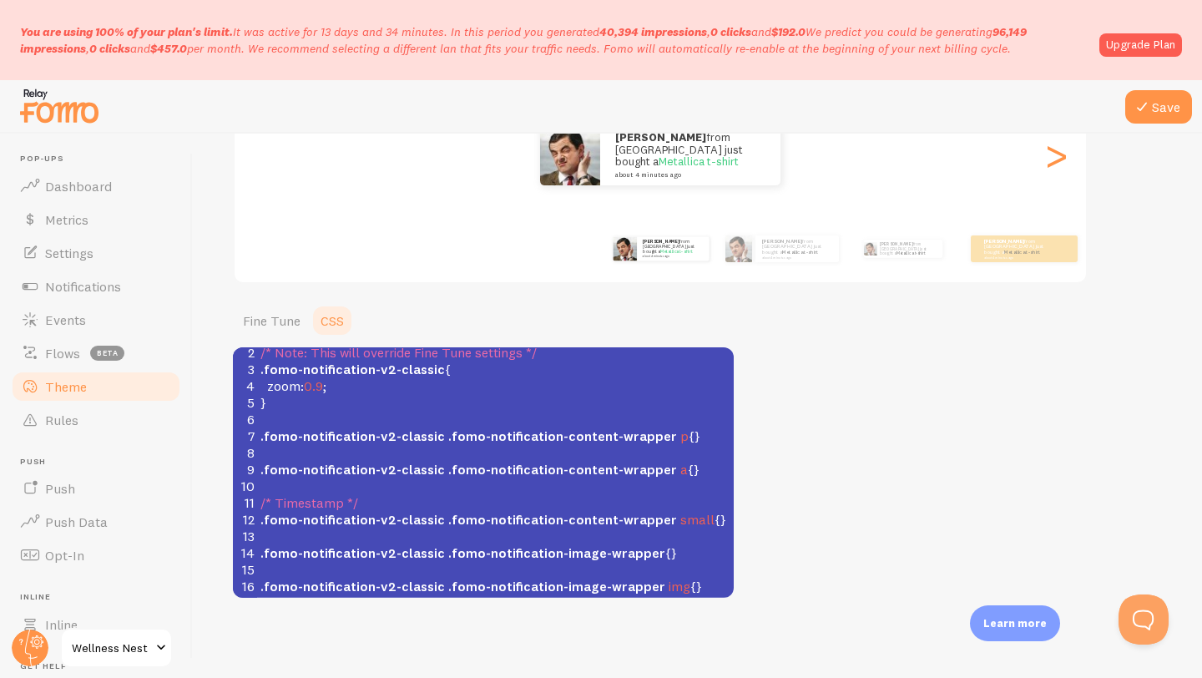
click at [696, 584] on pre ".fomo-notification-v2-classic .fomo-notification-image-wrapper img {}" at bounding box center [495, 586] width 477 height 17
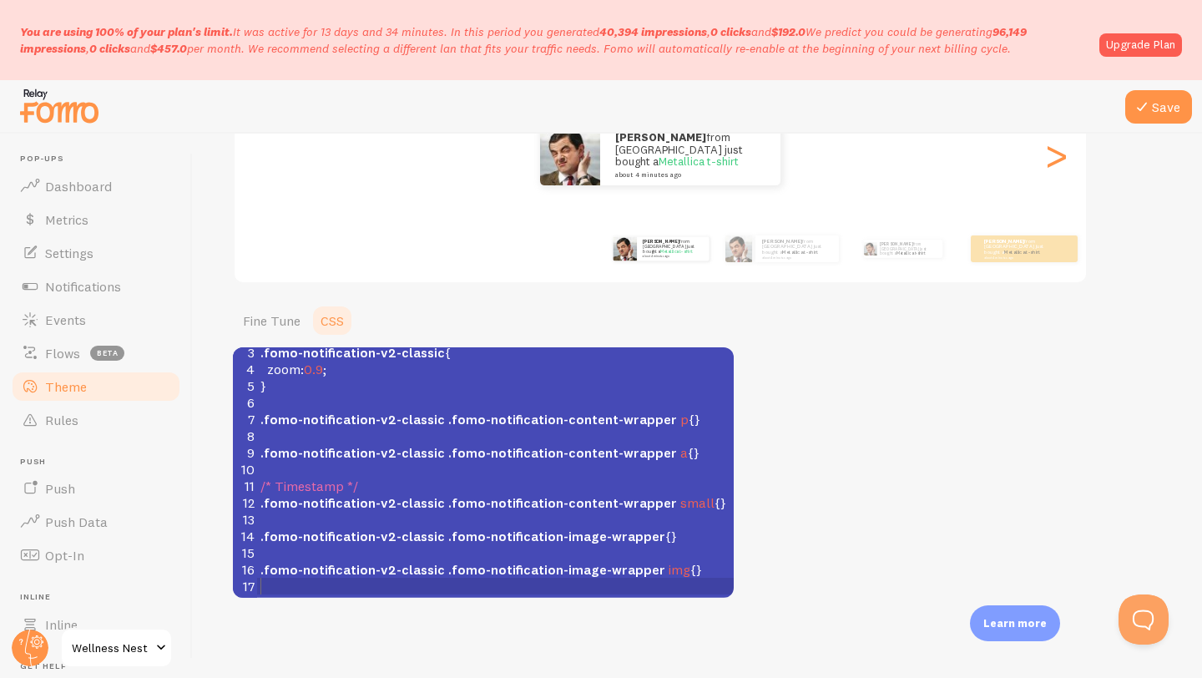
scroll to position [0, 0]
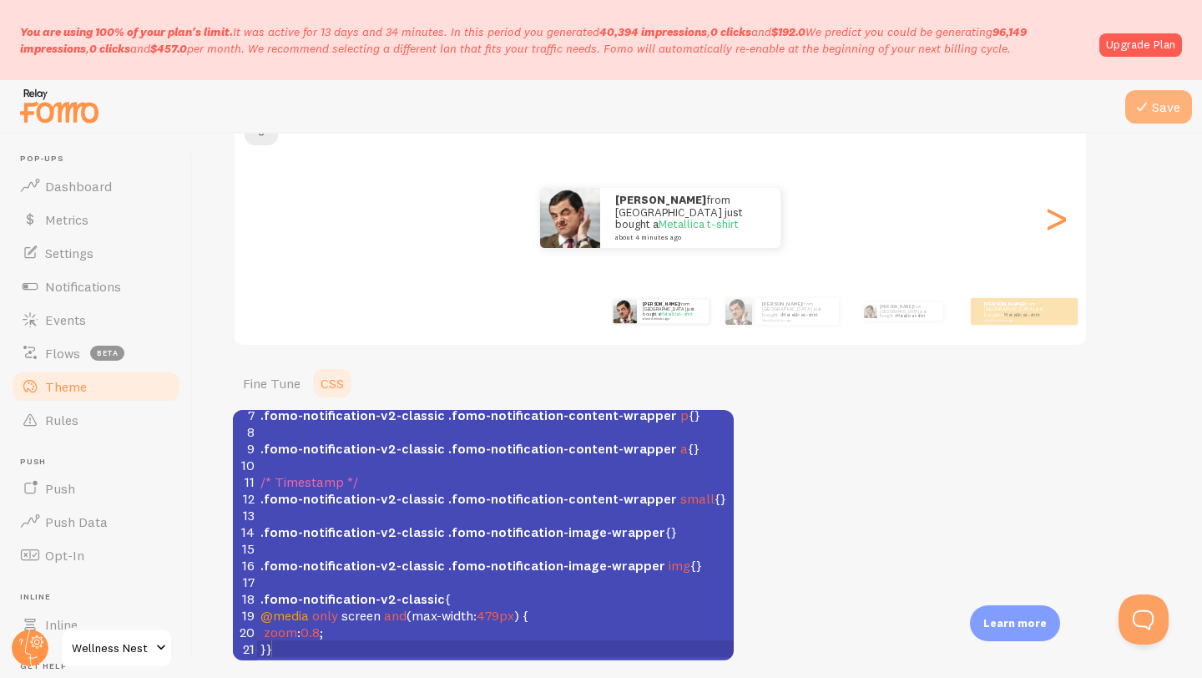
click at [1143, 106] on icon at bounding box center [1142, 107] width 20 height 20
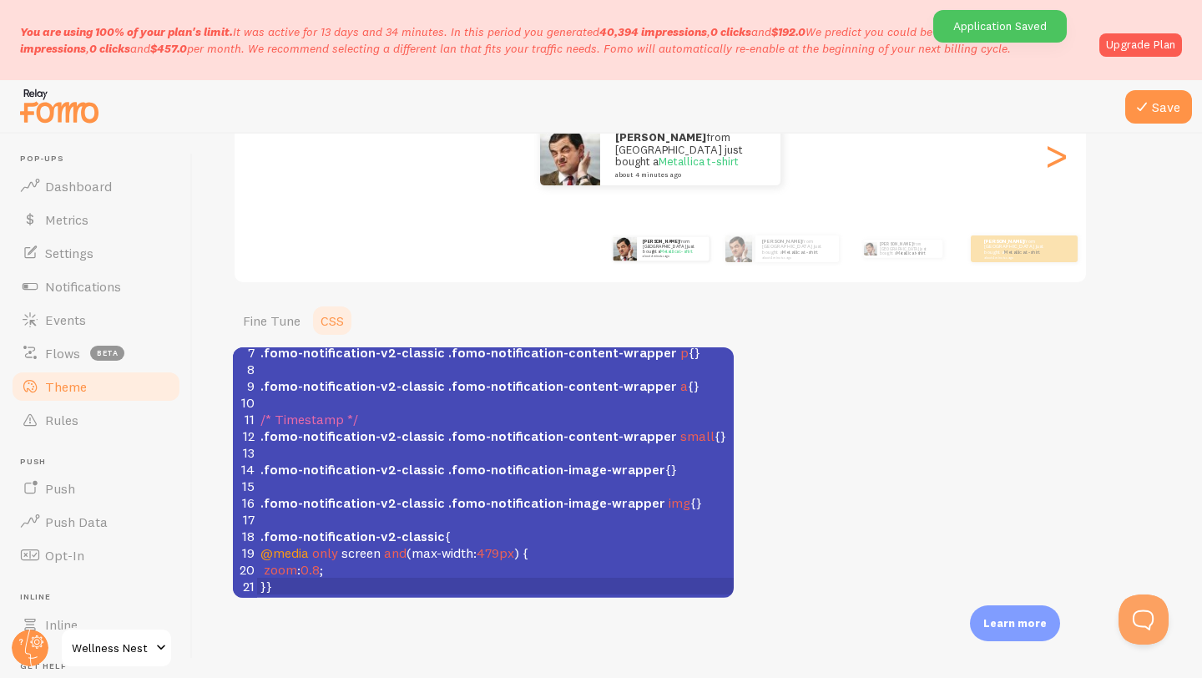
click at [827, 412] on div "Theme Choose a theme for your notifications Classic [PERSON_NAME] from [GEOGRAP…" at bounding box center [697, 268] width 929 height 659
click at [427, 324] on ul "Fine Tune CSS" at bounding box center [483, 320] width 501 height 33
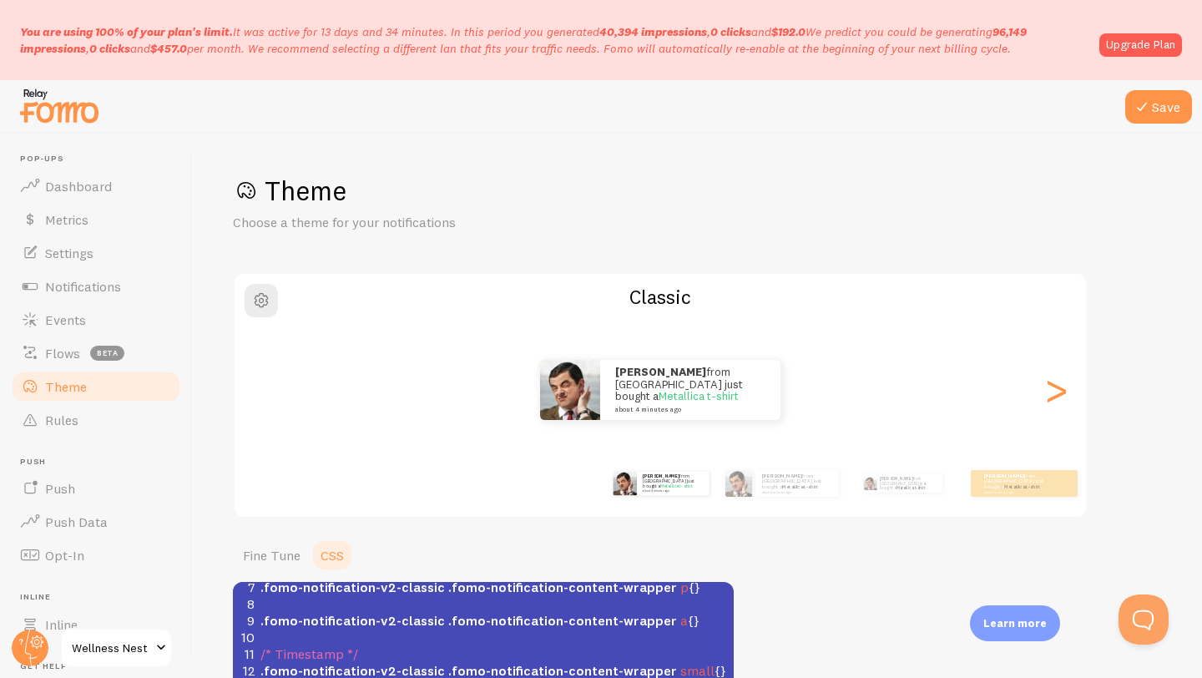
click at [194, 38] on p "You are using 100% of your plan's limit. It was active for 13 days and 34 minut…" at bounding box center [555, 39] width 1070 height 33
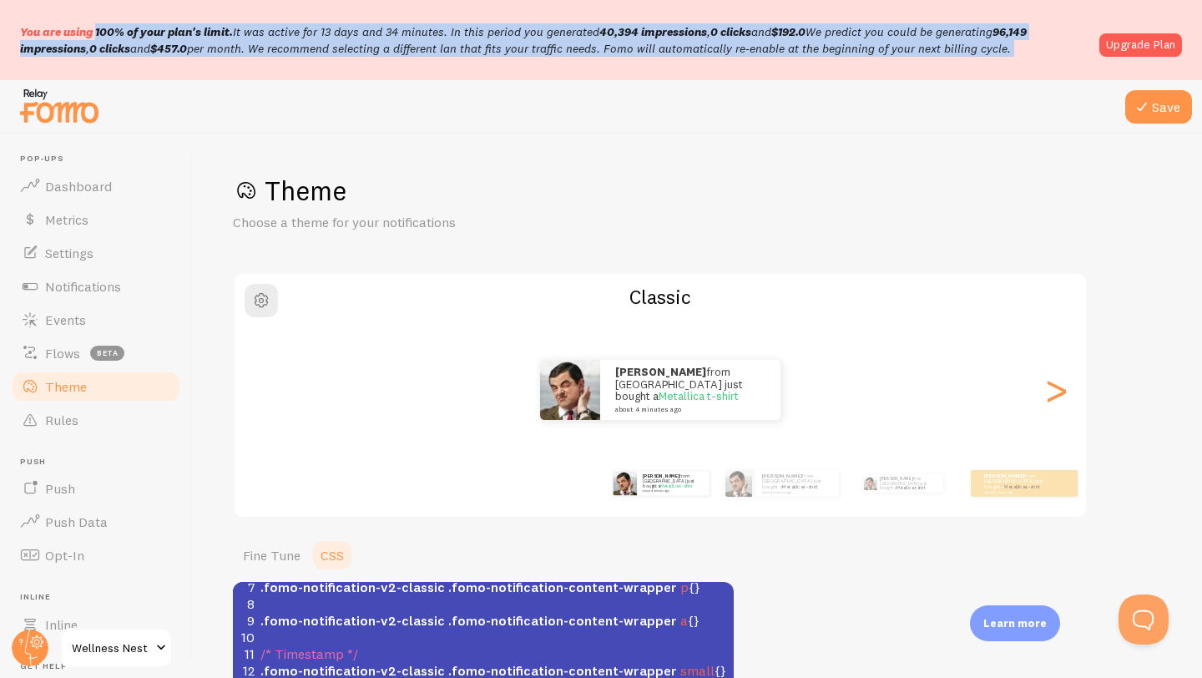
click at [194, 38] on p "You are using 100% of your plan's limit. It was active for 13 days and 34 minut…" at bounding box center [555, 39] width 1070 height 33
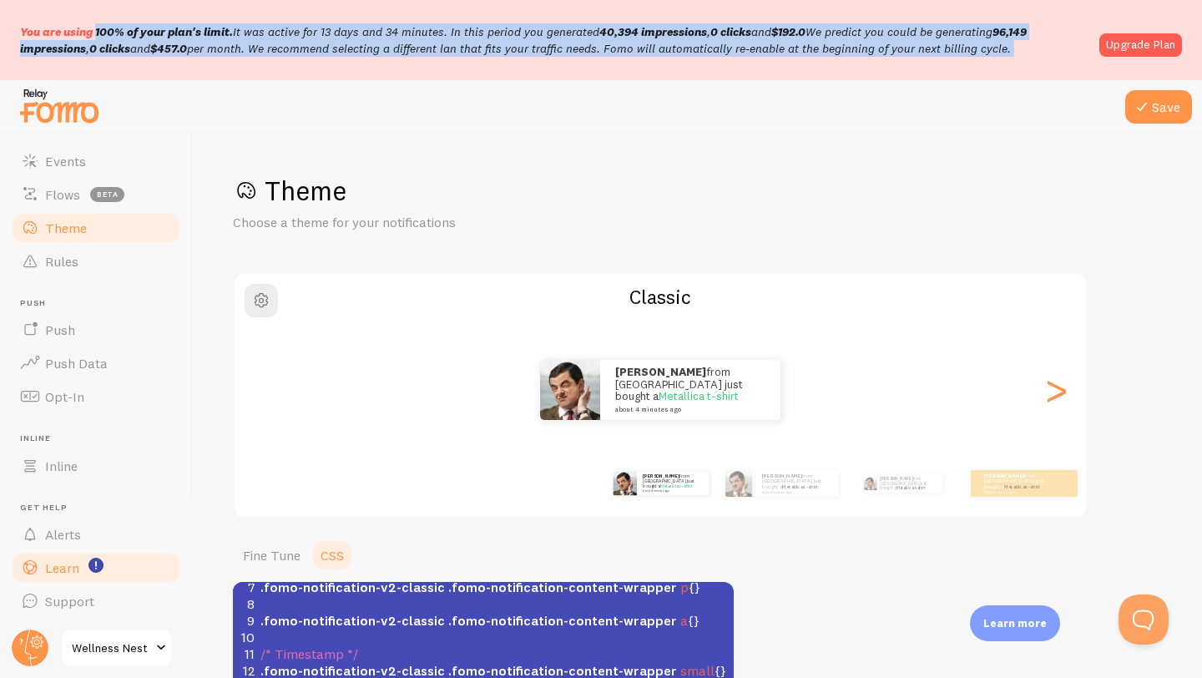
click at [115, 569] on link "Learn" at bounding box center [96, 567] width 172 height 33
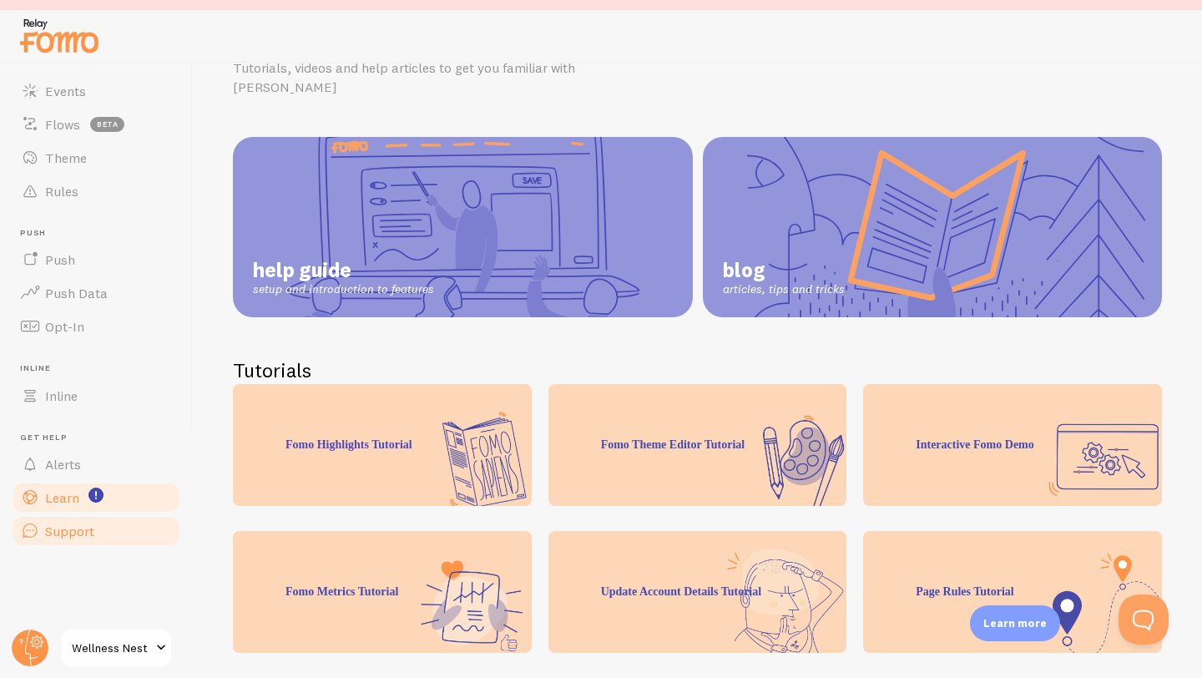
click at [83, 524] on link "Support" at bounding box center [96, 530] width 172 height 33
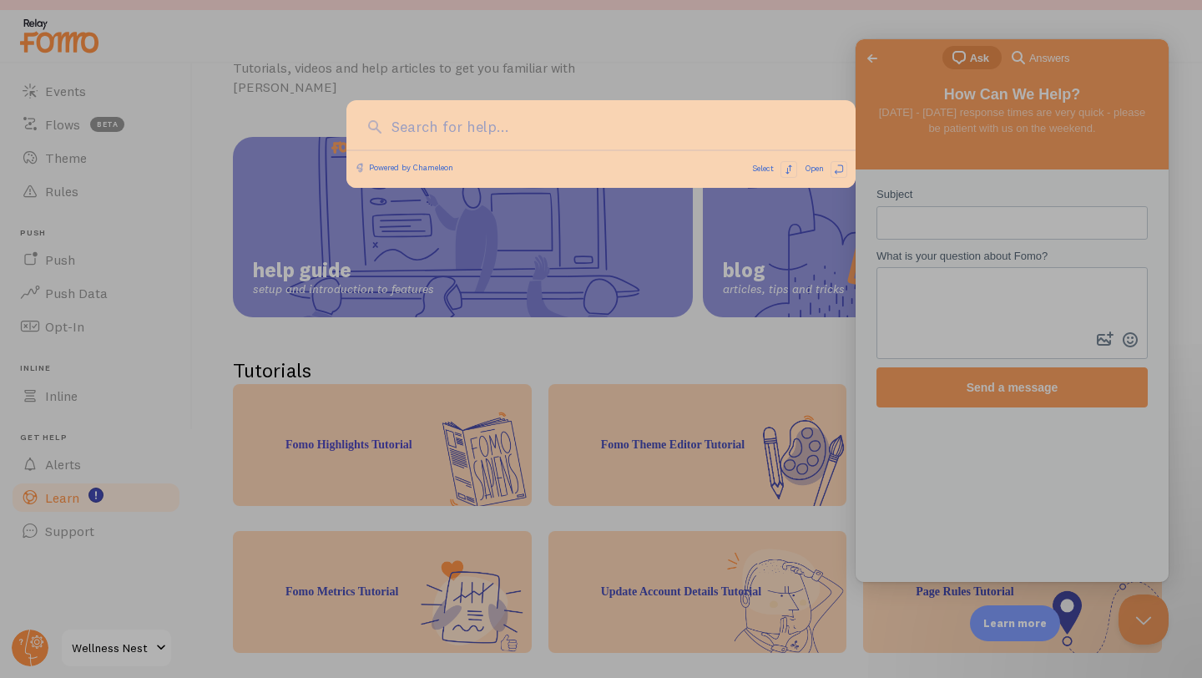
click at [235, 332] on div at bounding box center [601, 339] width 1202 height 678
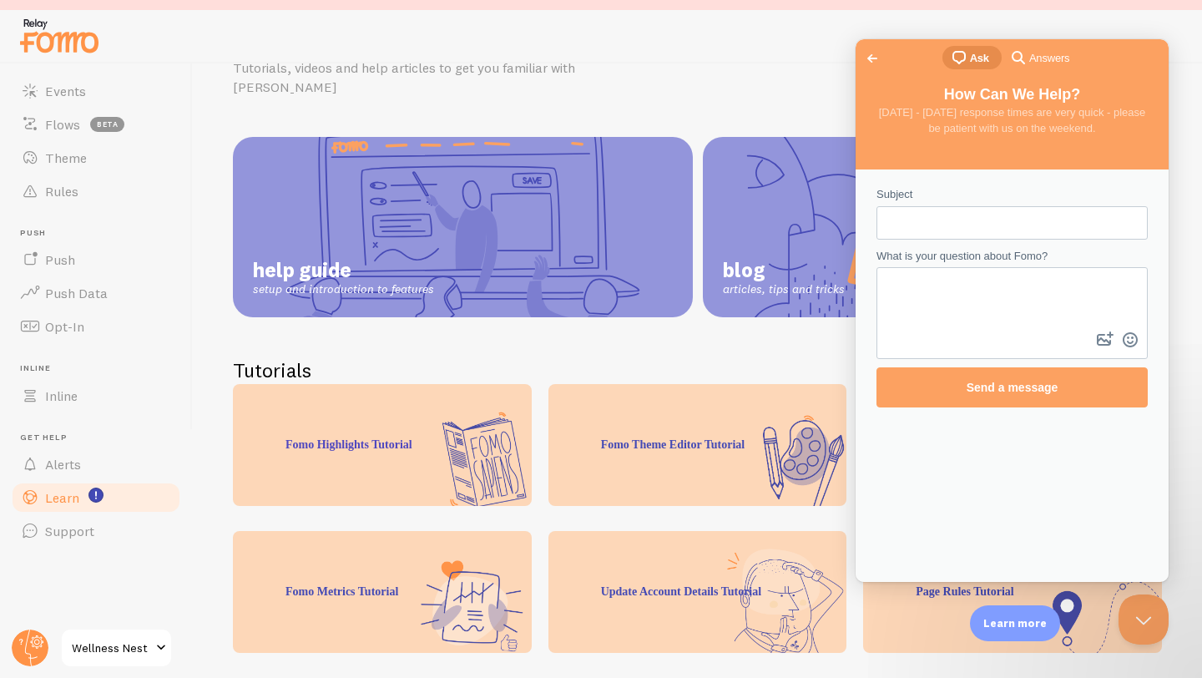
click at [144, 635] on link "Wellness Nest" at bounding box center [116, 648] width 113 height 40
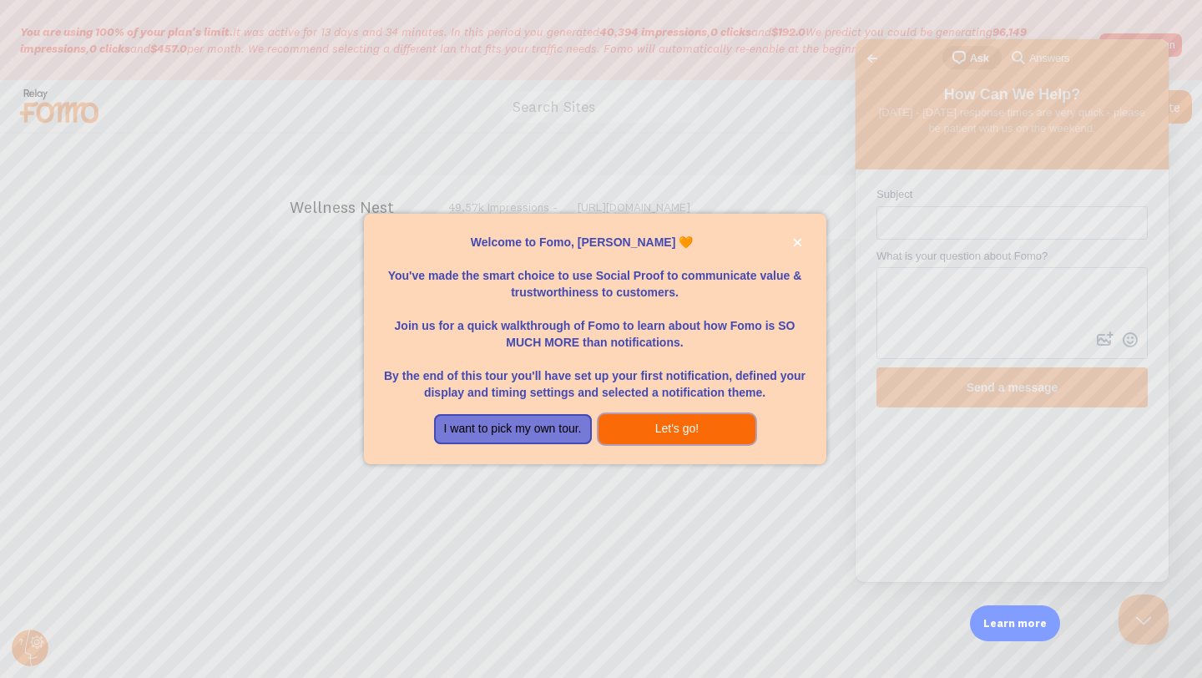
click at [639, 424] on button "Let's go!" at bounding box center [678, 429] width 158 height 30
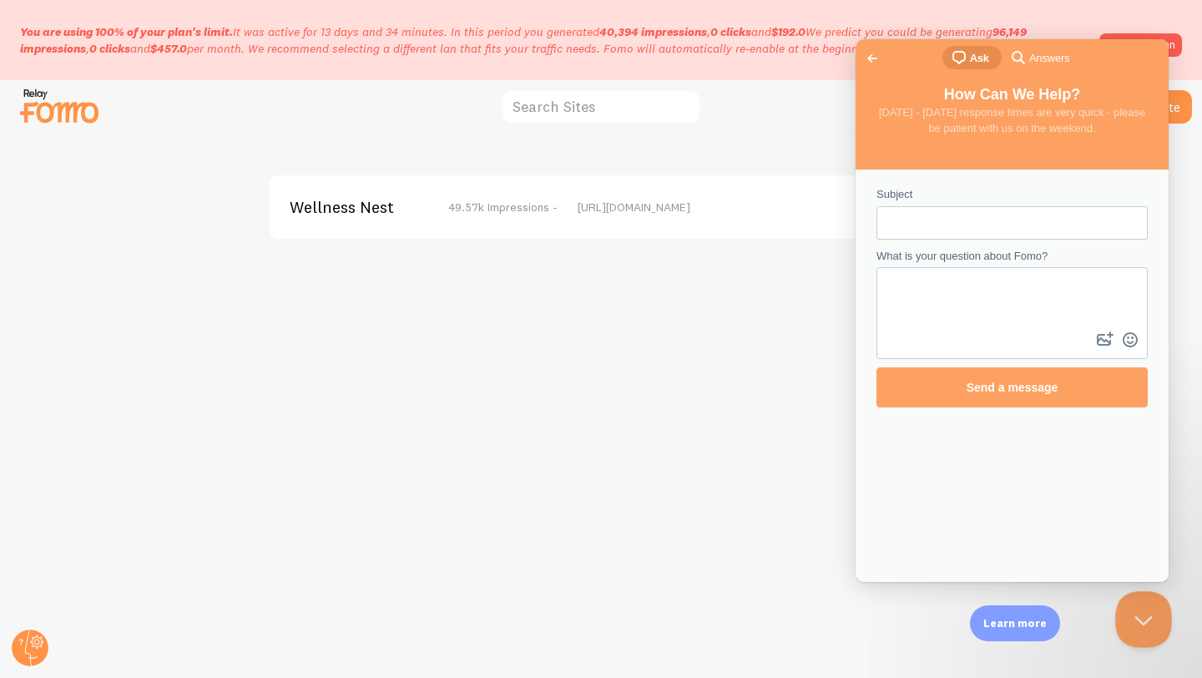
click at [1125, 602] on button "Close Beacon popover" at bounding box center [1140, 616] width 50 height 50
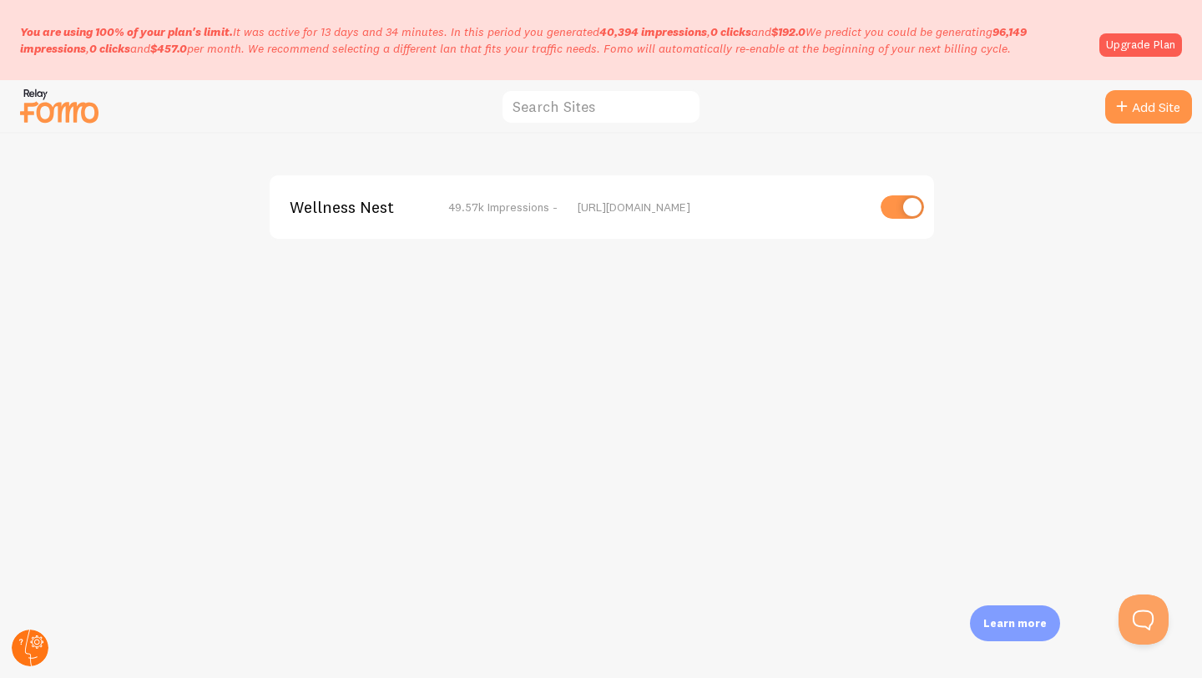
click at [33, 643] on circle at bounding box center [30, 648] width 37 height 37
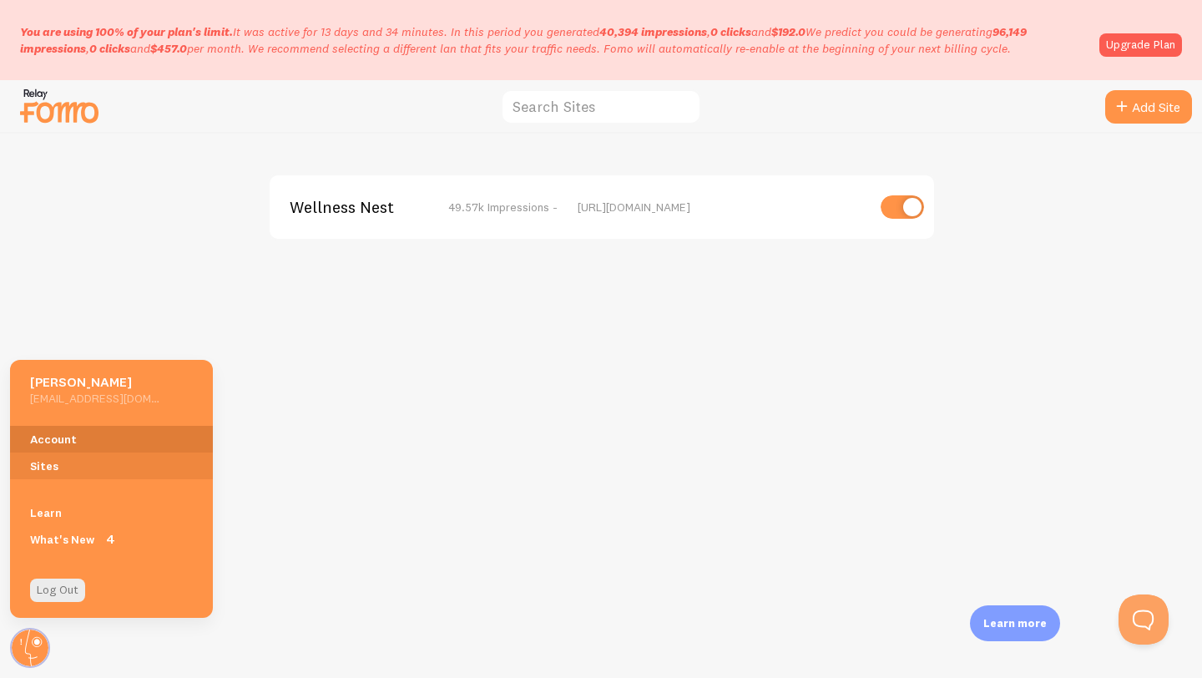
click at [63, 448] on link "Account" at bounding box center [111, 439] width 203 height 27
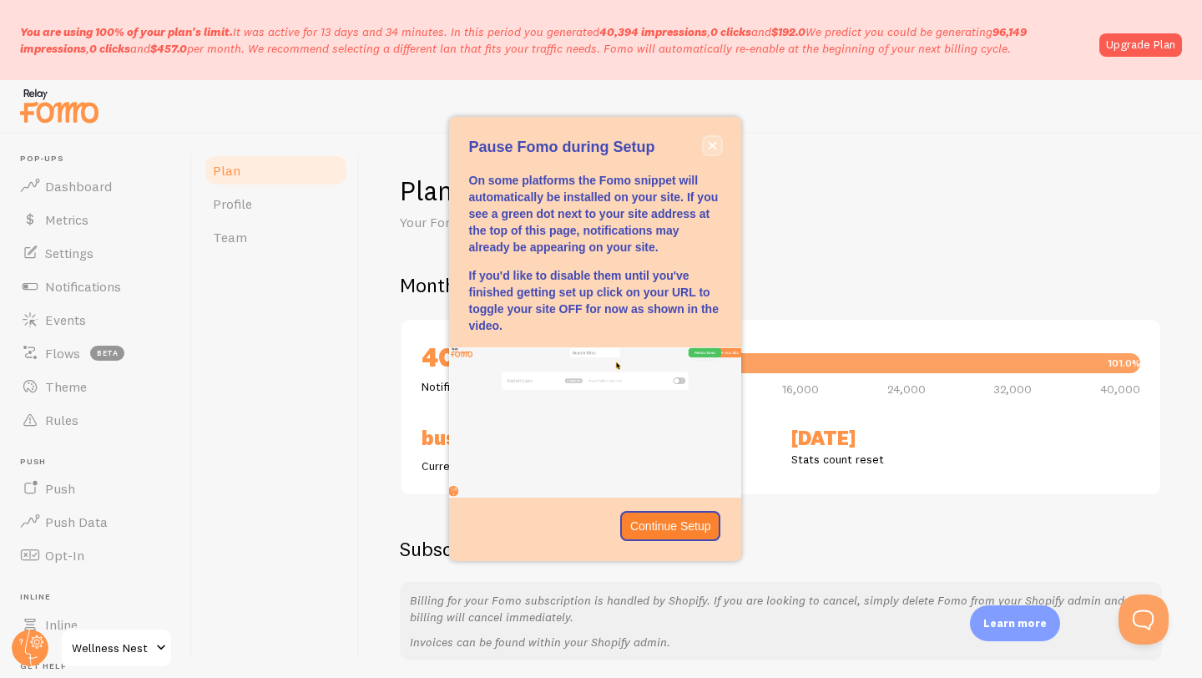
click at [710, 148] on icon "close," at bounding box center [712, 145] width 8 height 8
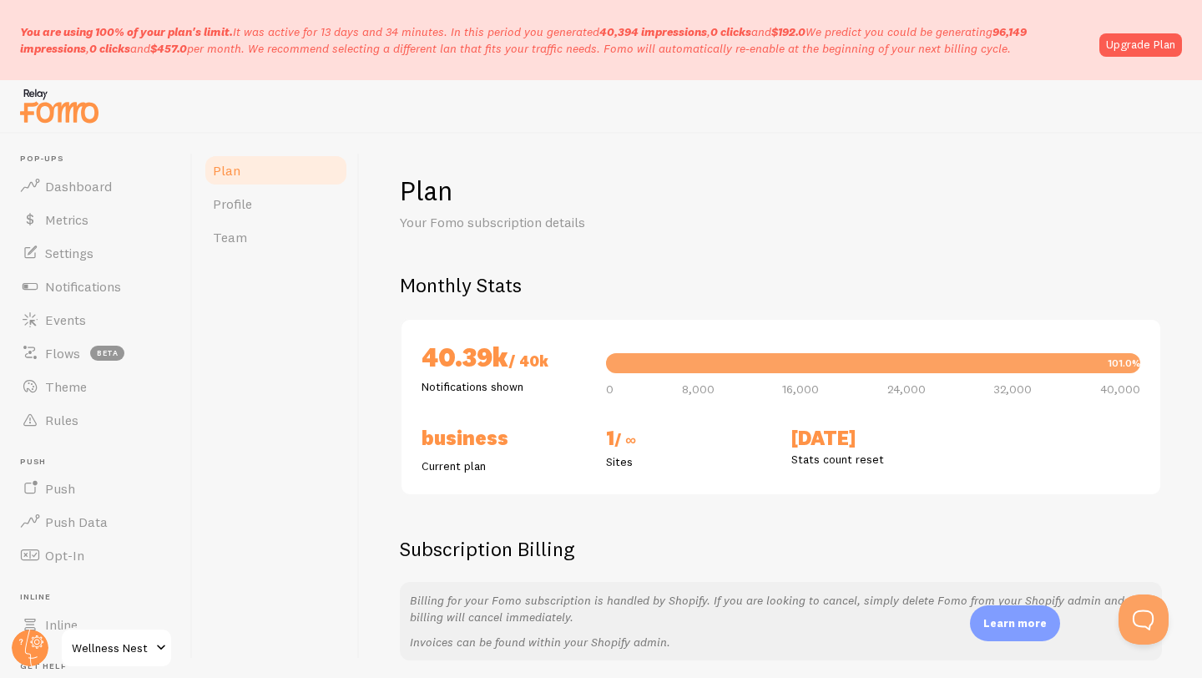
drag, startPoint x: 792, startPoint y: 437, endPoint x: 915, endPoint y: 476, distance: 128.9
click at [915, 476] on div "40.39k / 40k Notifications shown 101.0% 0 8,000 16,000 24,000 32,000 40,000 Bus…" at bounding box center [781, 407] width 762 height 178
click at [634, 367] on div "101.0%" at bounding box center [875, 363] width 539 height 20
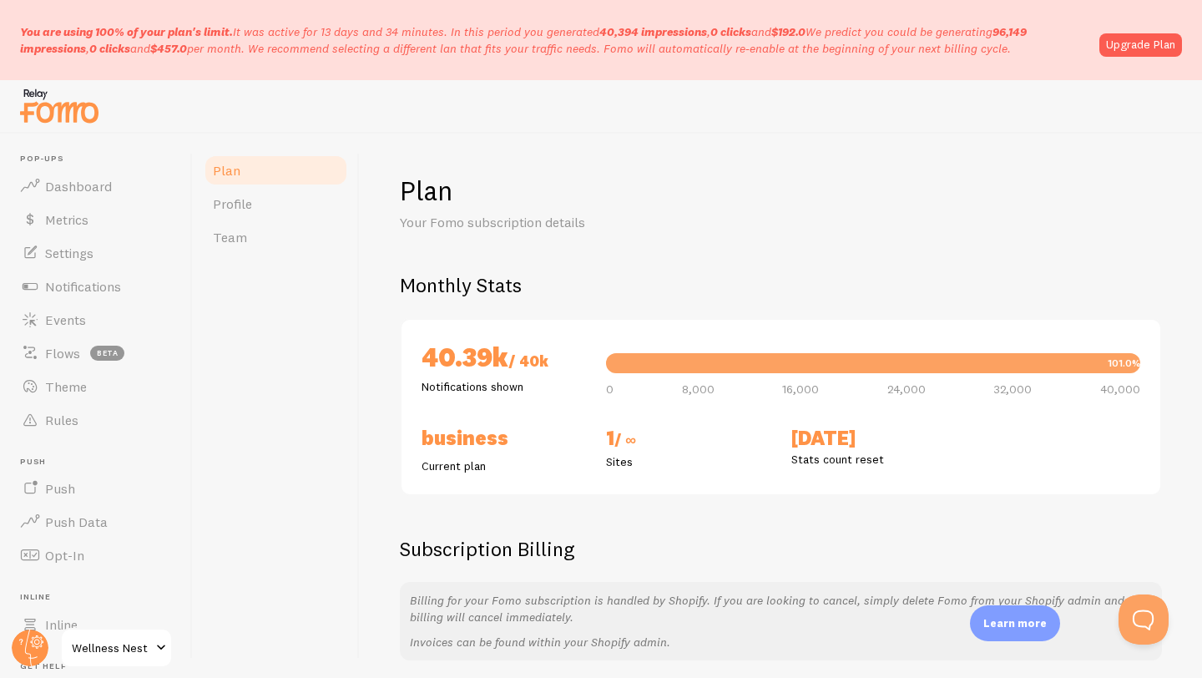
click at [634, 367] on div "101.0%" at bounding box center [875, 363] width 539 height 20
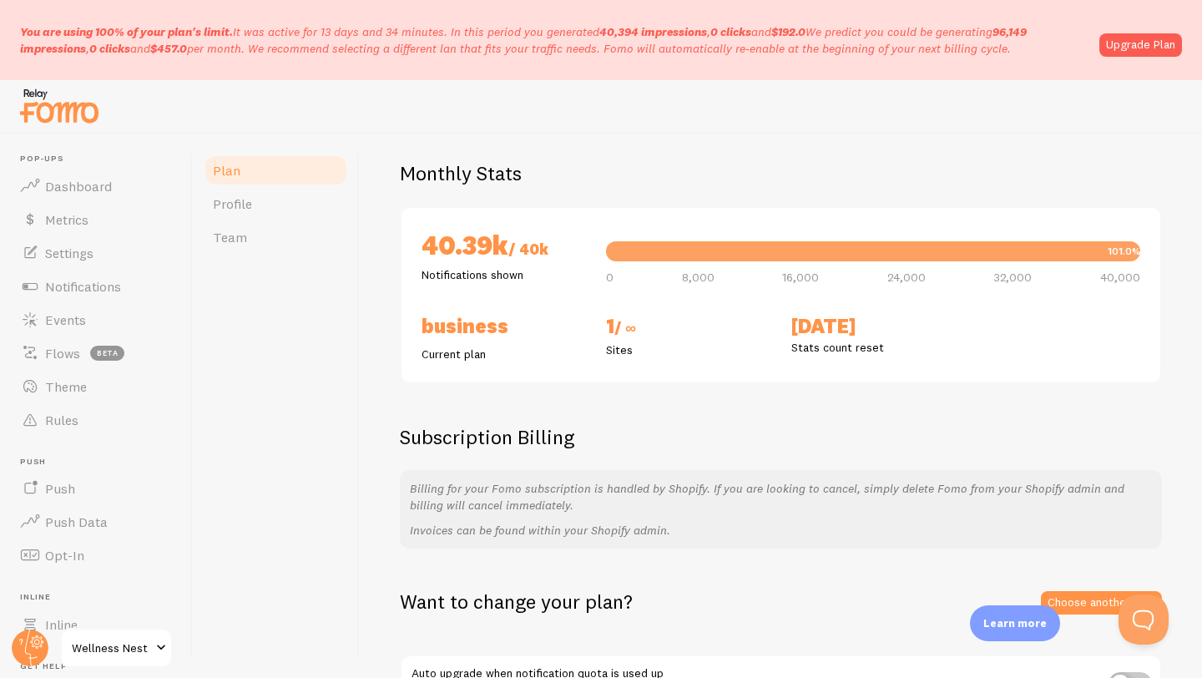
scroll to position [41, 0]
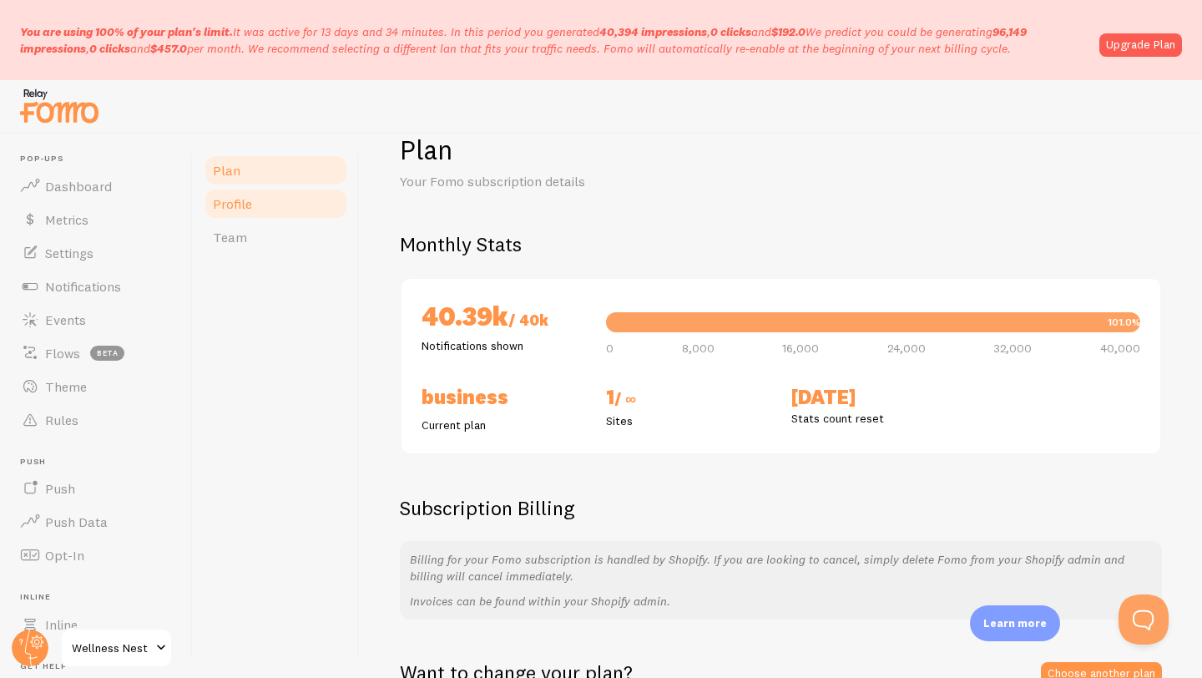
click at [298, 195] on link "Profile" at bounding box center [276, 203] width 146 height 33
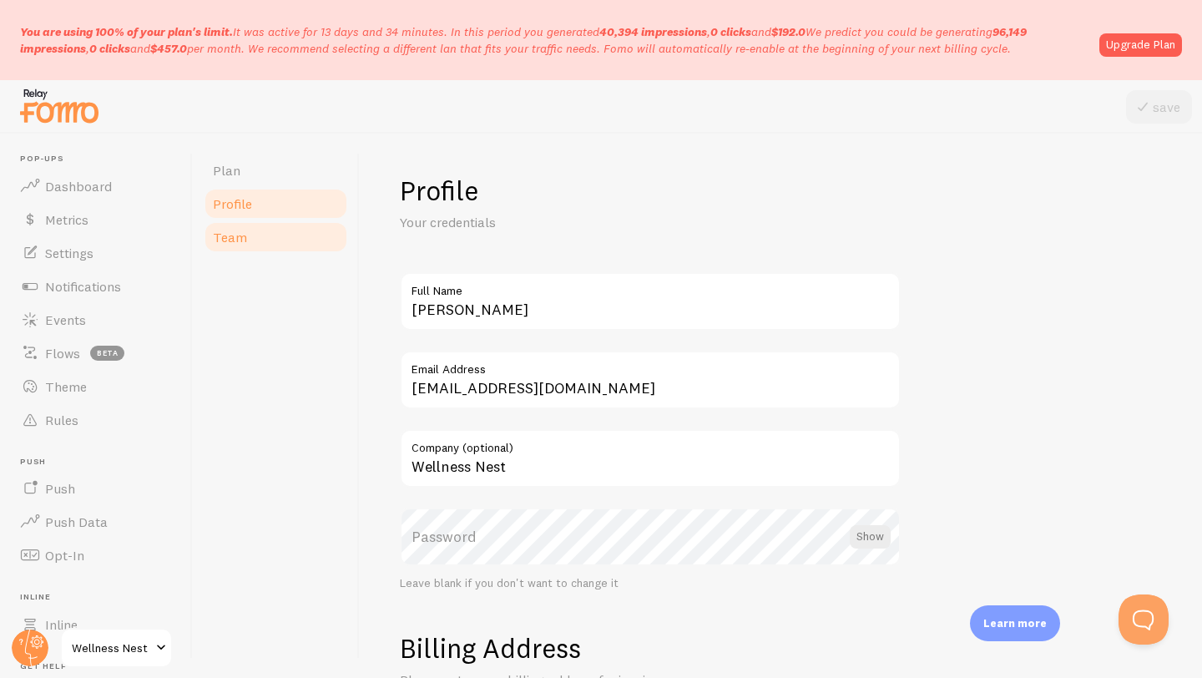
click at [294, 244] on link "Team" at bounding box center [276, 236] width 146 height 33
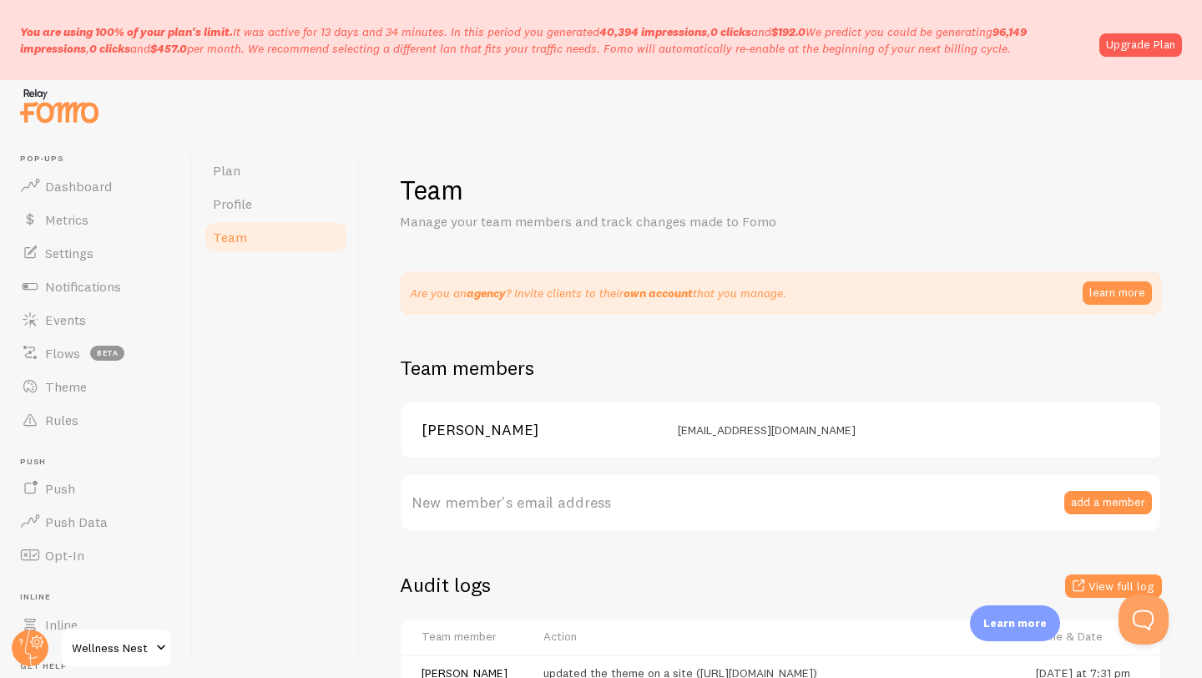
scroll to position [202, 0]
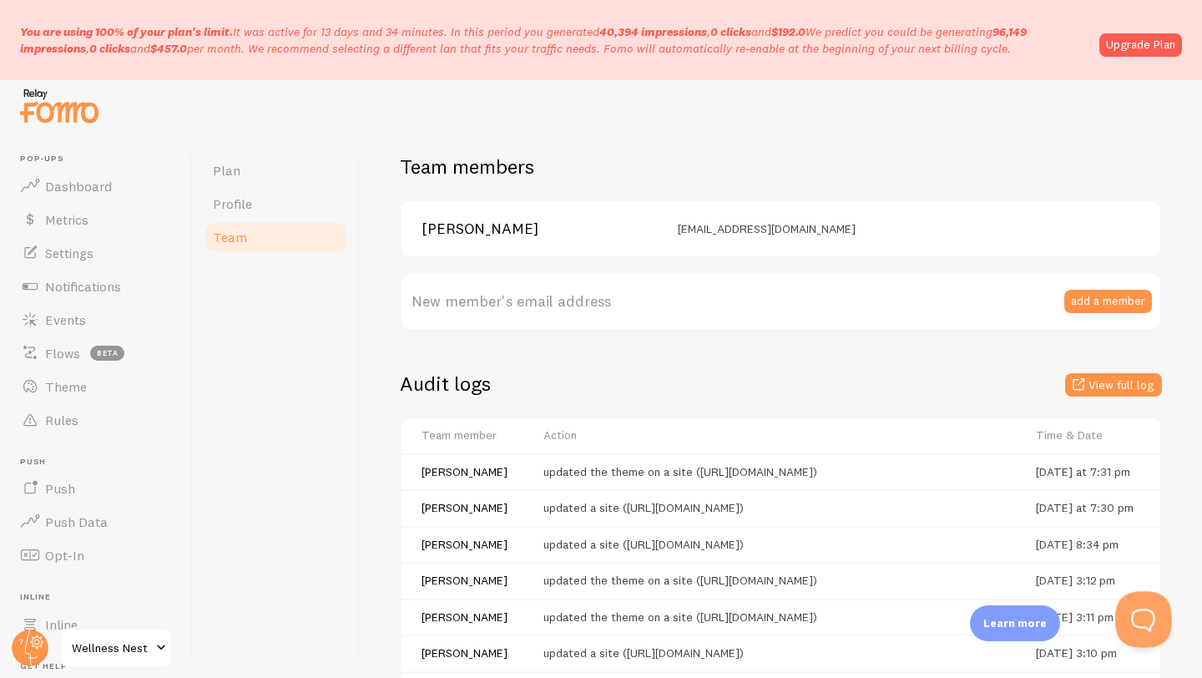
click at [1144, 621] on button "Open Beacon popover" at bounding box center [1140, 616] width 50 height 50
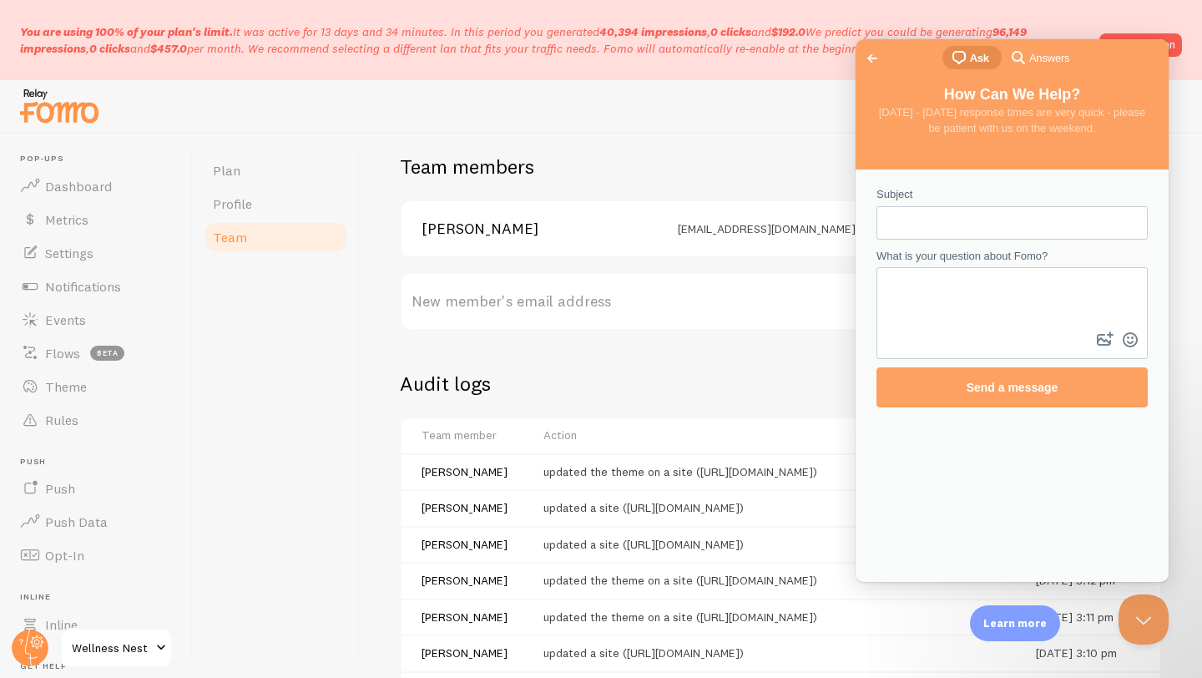
click at [886, 54] on link "Go back" at bounding box center [872, 58] width 41 height 23
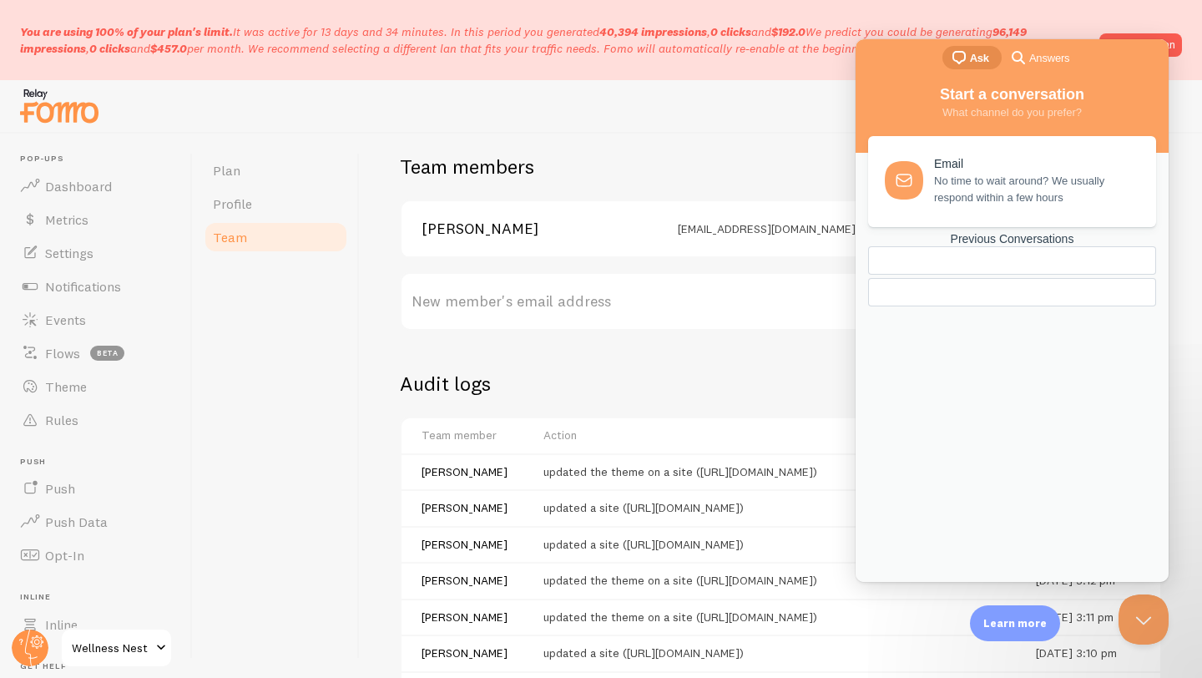
click at [999, 246] on div "Previous Conversations" at bounding box center [1012, 239] width 288 height 14
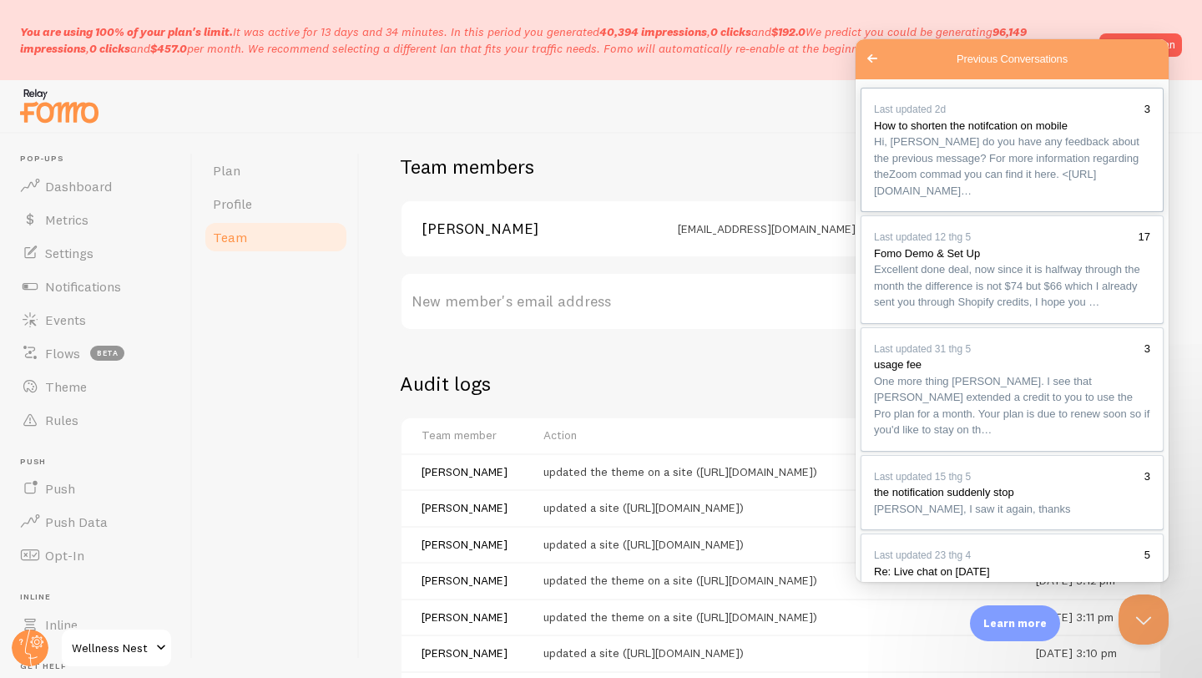
click at [1060, 195] on span "Hi, [PERSON_NAME] do you have any feedback about the previous message? For more…" at bounding box center [1007, 166] width 266 height 62
